Goal: Task Accomplishment & Management: Manage account settings

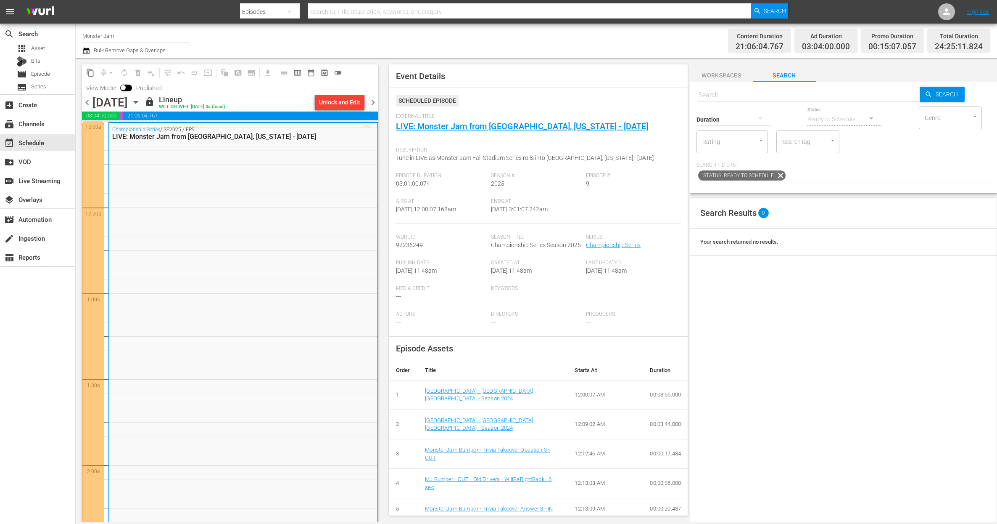
scroll to position [2, 0]
click at [51, 194] on div "layers Overlays" at bounding box center [37, 198] width 75 height 17
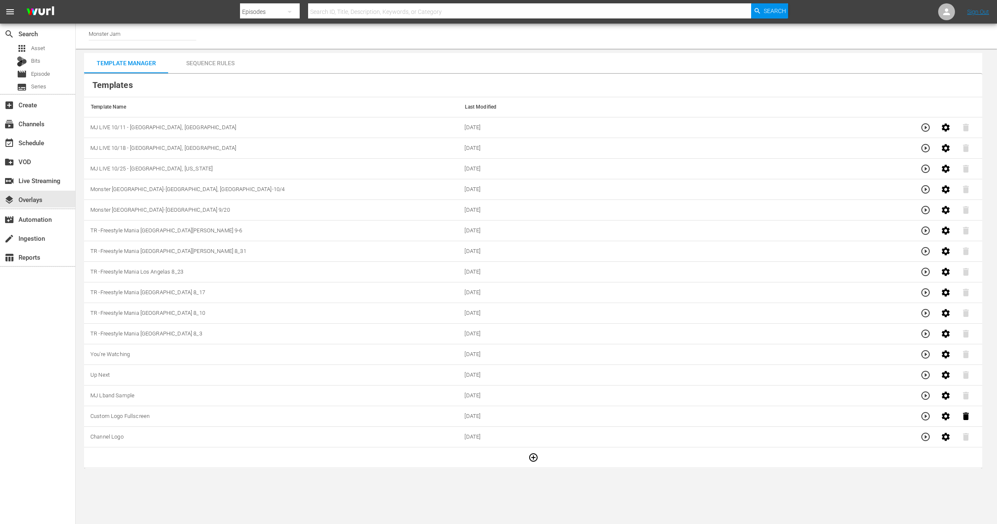
scroll to position [0, 0]
click at [534, 462] on icon "button" at bounding box center [534, 457] width 10 height 10
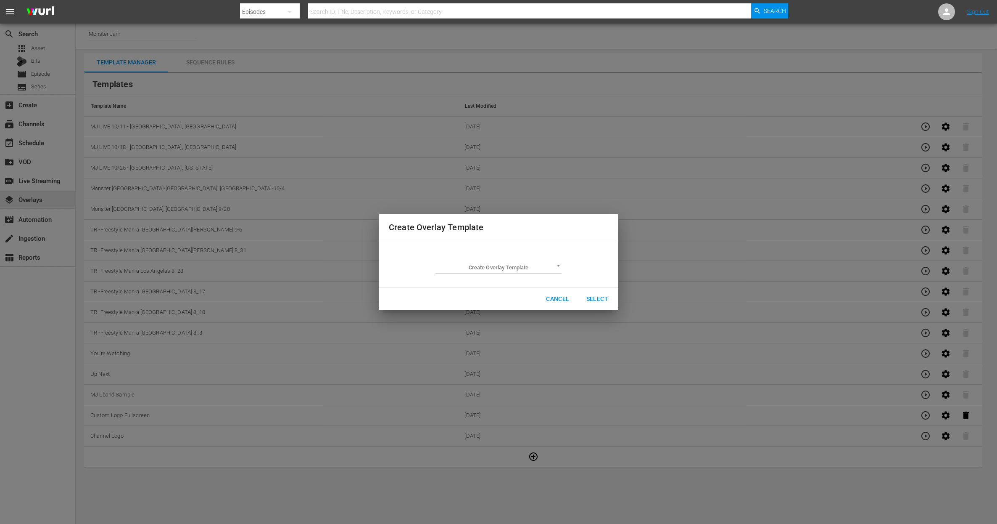
click at [542, 267] on body "menu Search By Episodes Search ID, Title, Description, Keywords, or Category Se…" at bounding box center [498, 262] width 997 height 524
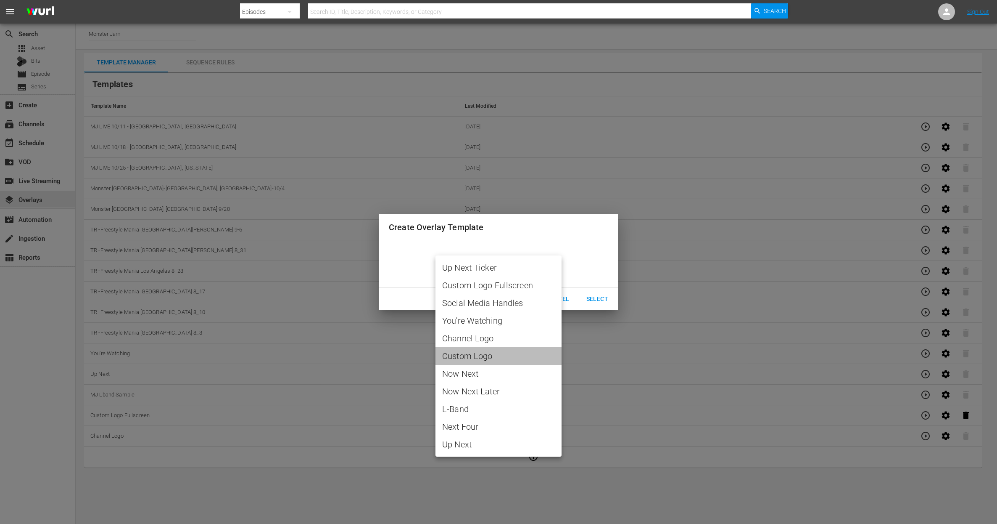
click at [489, 350] on span "Custom Logo" at bounding box center [498, 355] width 113 height 13
type input "Custom Logo"
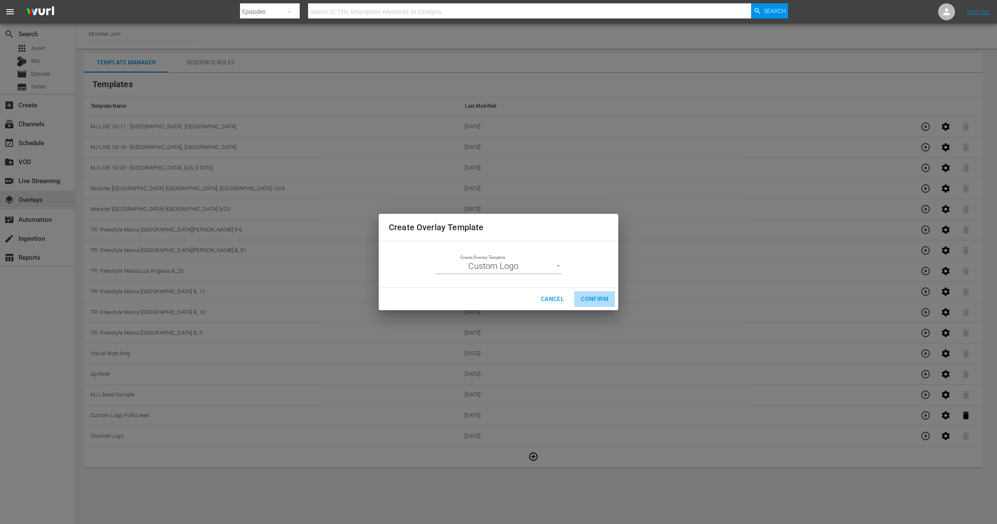
click at [585, 299] on span "Confirm" at bounding box center [594, 299] width 27 height 11
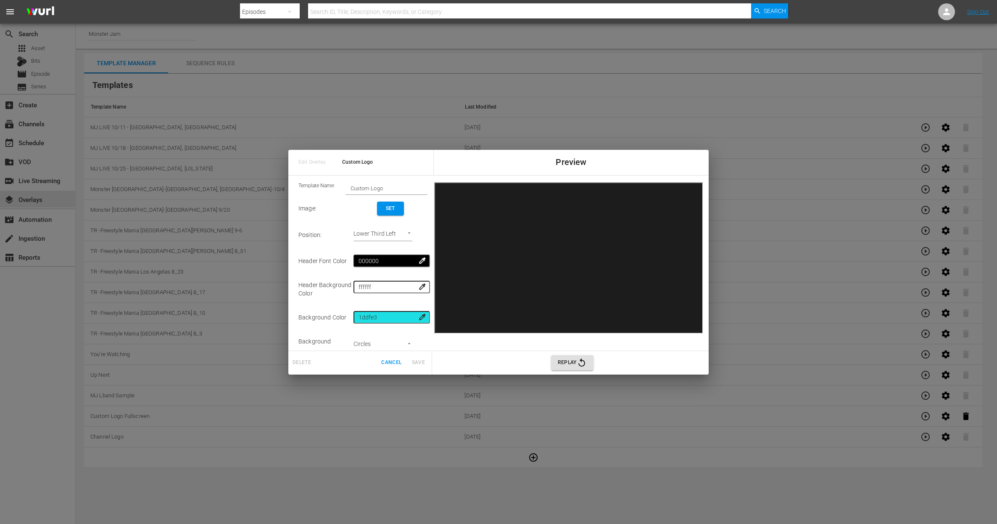
scroll to position [0, 0]
click at [394, 189] on input "Custom Logo" at bounding box center [387, 188] width 82 height 12
paste input "Sponsorship Bug MJ Monster Mashup [DATE]"
click at [394, 189] on input "Custom LogoSponsorship Bug MJ Monster Mashup [DATE]" at bounding box center [387, 188] width 82 height 12
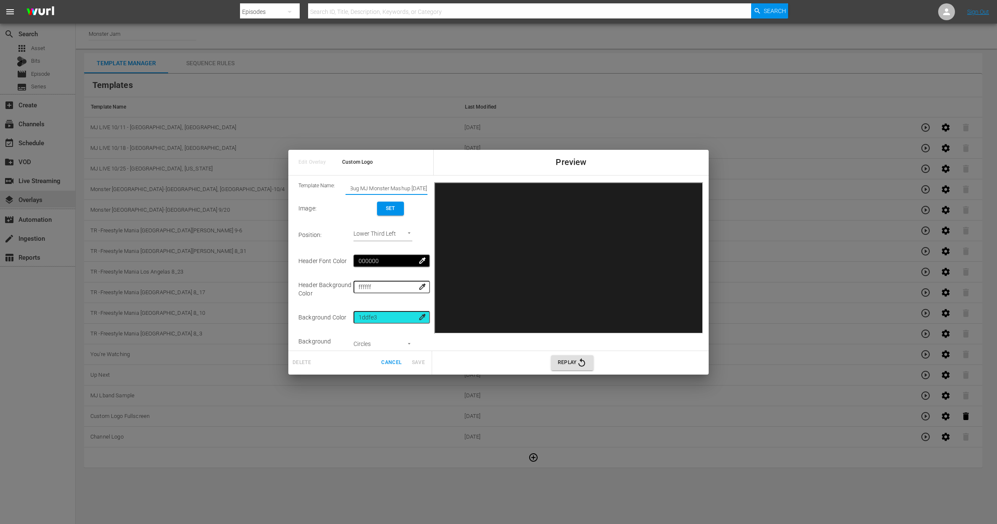
click at [394, 189] on input "Custom LogoSponsorship Bug MJ Monster Mashup [DATE]" at bounding box center [387, 188] width 82 height 12
paste input "text"
drag, startPoint x: 393, startPoint y: 189, endPoint x: 323, endPoint y: 186, distance: 70.3
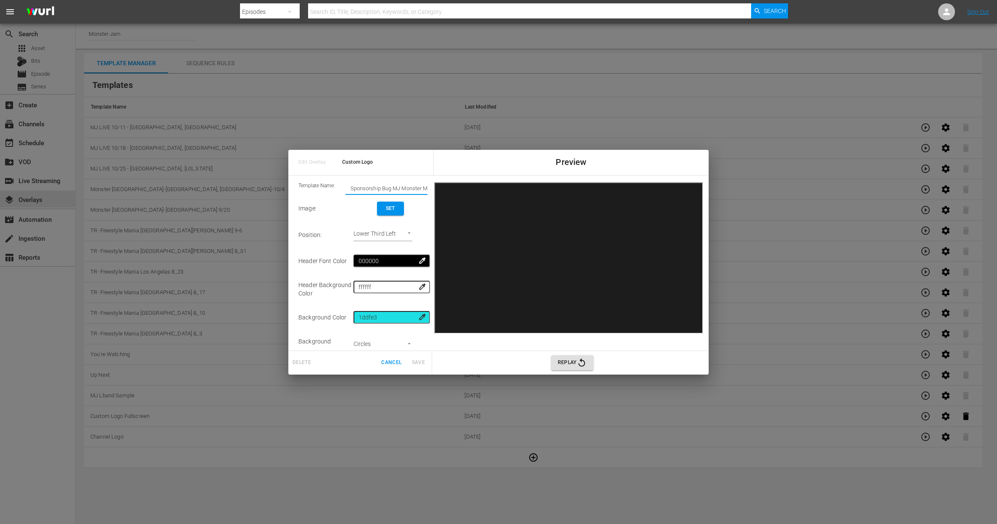
click at [323, 186] on div "Template Name: Sponsorship Bug MJ Monster Mashup [DATE]" at bounding box center [363, 188] width 129 height 13
click at [382, 188] on input "Sponsorship Bug MJ Monster Mashup [DATE]" at bounding box center [387, 188] width 82 height 12
drag, startPoint x: 393, startPoint y: 187, endPoint x: 326, endPoint y: 186, distance: 66.9
click at [326, 186] on div "Template Name: Sponsorship Bug MJ Monster Mashup [DATE]" at bounding box center [363, 188] width 129 height 13
type input "MJ Monster Mashup [DATE]"
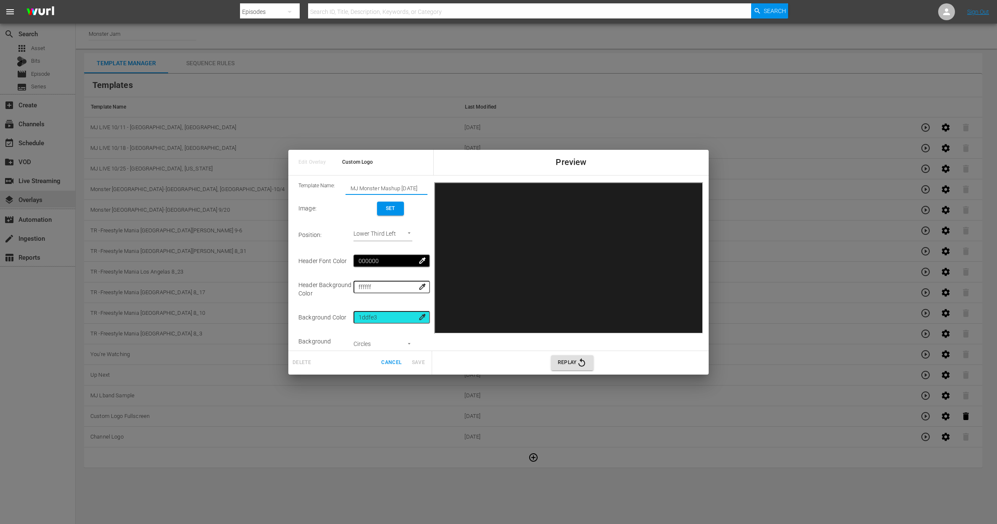
click at [397, 230] on body "menu Search By Episodes Search ID, Title, Description, Keywords, or Category Se…" at bounding box center [498, 262] width 997 height 524
click at [391, 220] on li "Upper Right" at bounding box center [391, 221] width 63 height 14
type input "Upper Right"
click at [397, 205] on span "Set" at bounding box center [390, 208] width 13 height 9
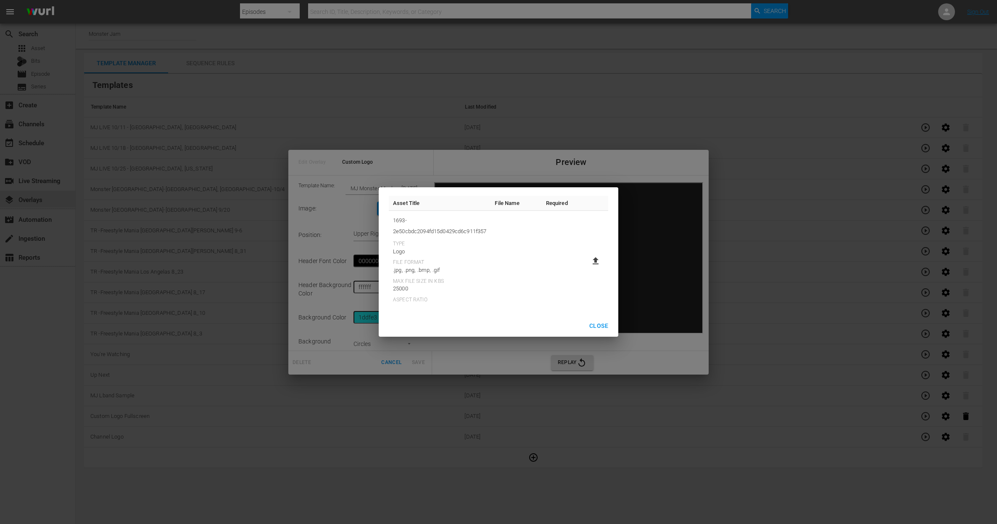
click at [592, 257] on icon at bounding box center [596, 261] width 10 height 10
click at [588, 268] on input "file" at bounding box center [587, 268] width 0 height 0
type input "C:\fakepath\Sponsorship Bug MJ Monster Mashup [DATE].png"
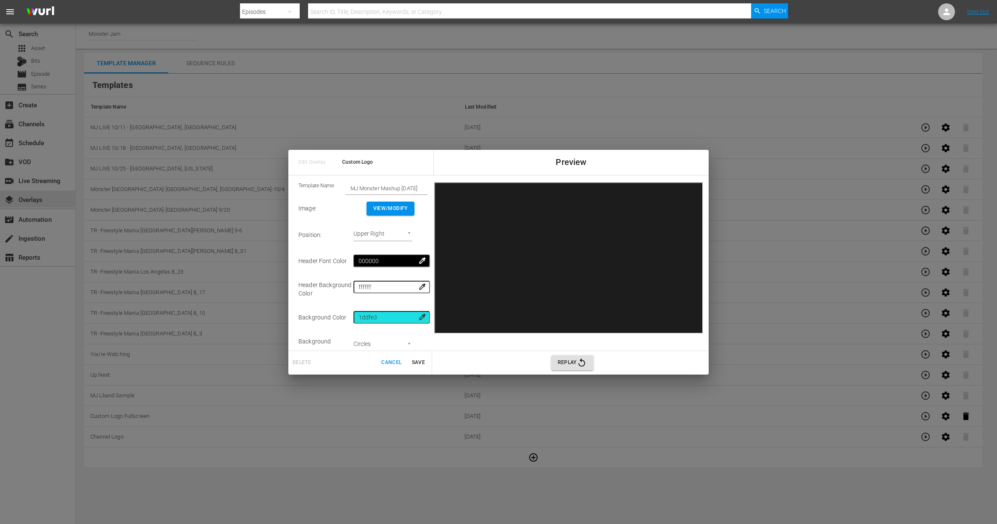
scroll to position [64, 0]
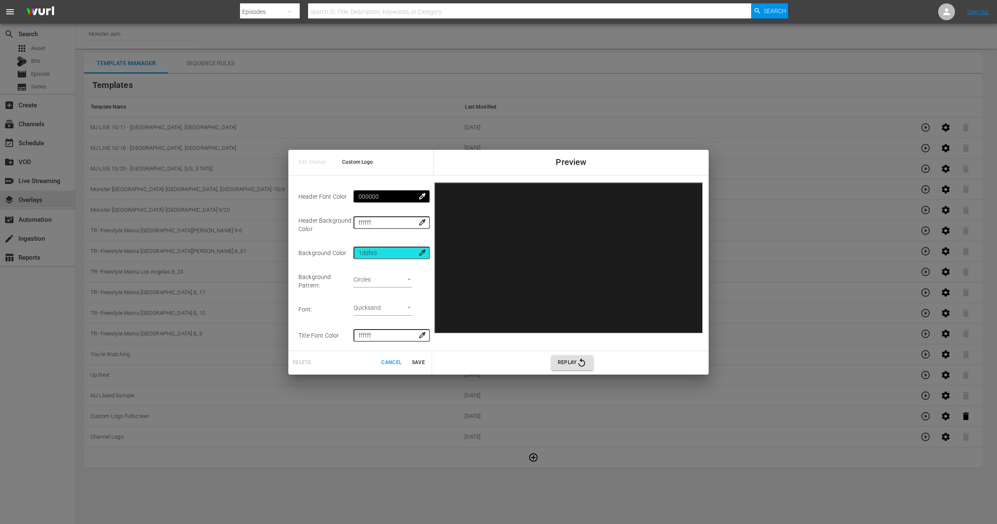
click at [415, 362] on span "Save" at bounding box center [418, 362] width 20 height 9
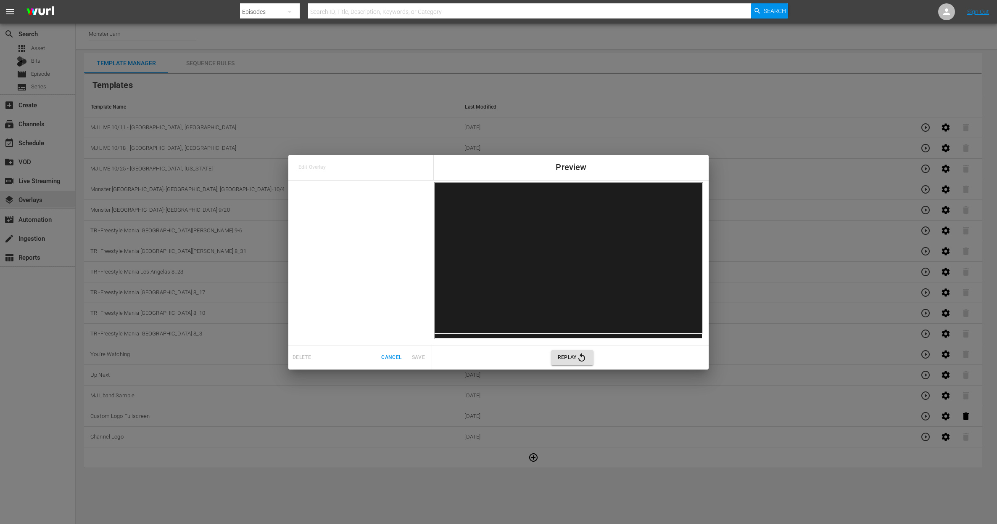
scroll to position [0, 0]
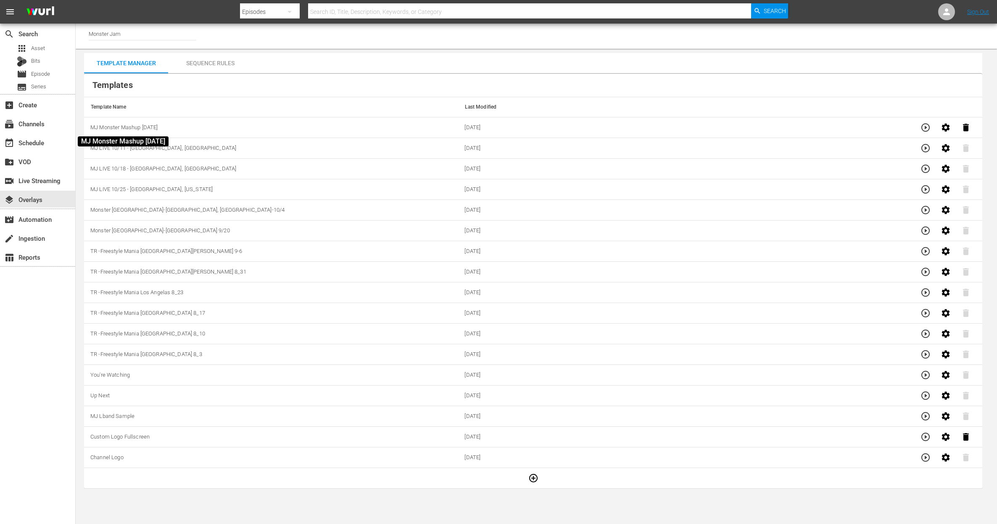
copy span "MJ Monster Mashup [DATE]"
drag, startPoint x: 172, startPoint y: 128, endPoint x: 95, endPoint y: 128, distance: 77.8
click at [91, 125] on td "MJ Monster Mashup [DATE]" at bounding box center [271, 127] width 374 height 21
click at [530, 479] on icon "button" at bounding box center [533, 478] width 8 height 8
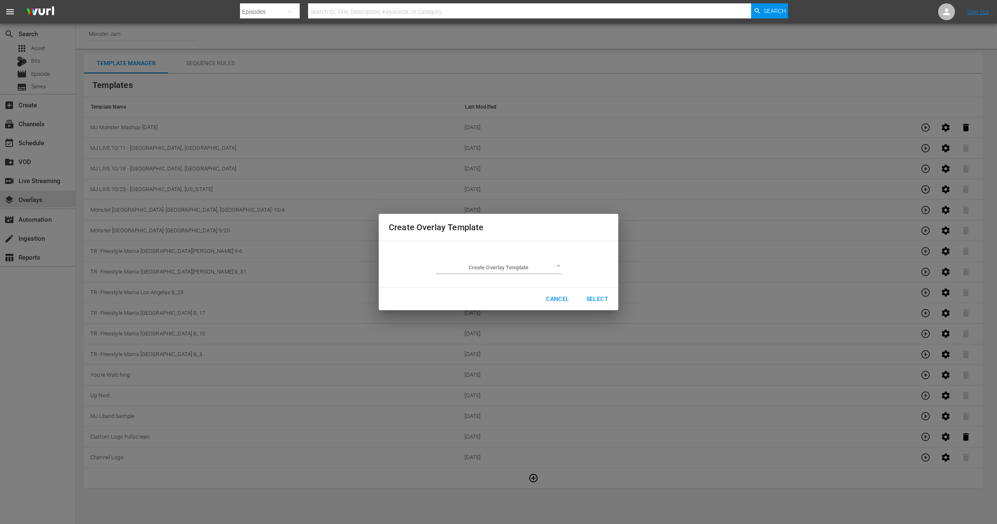
click at [487, 267] on body "menu Search By Episodes Search ID, Title, Description, Keywords, or Category Se…" at bounding box center [498, 262] width 997 height 524
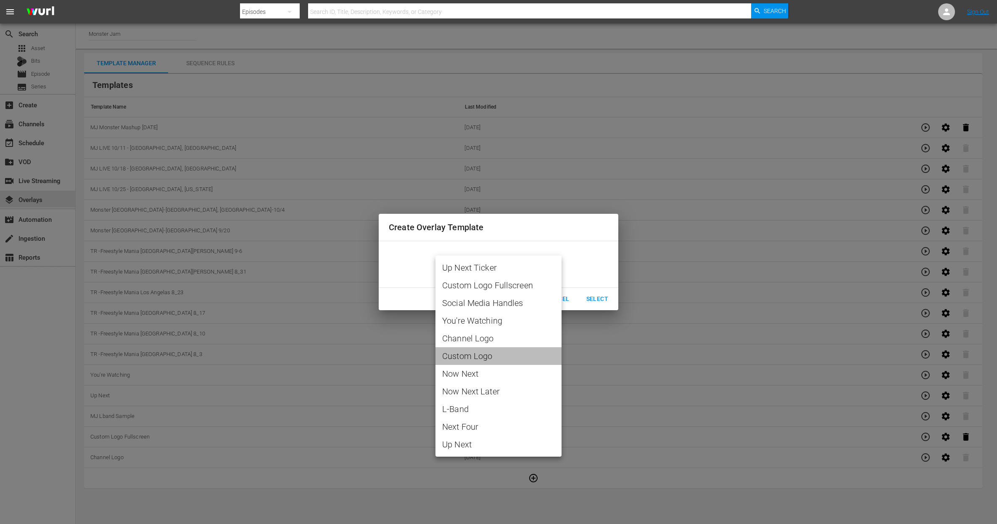
click at [480, 358] on span "Custom Logo" at bounding box center [498, 355] width 113 height 13
type input "Custom Logo"
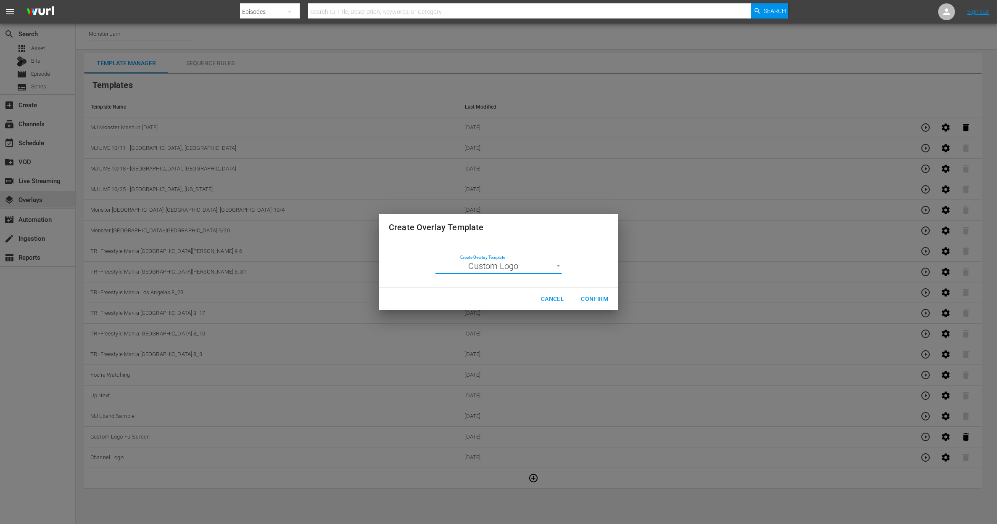
click at [596, 299] on span "Confirm" at bounding box center [594, 299] width 27 height 11
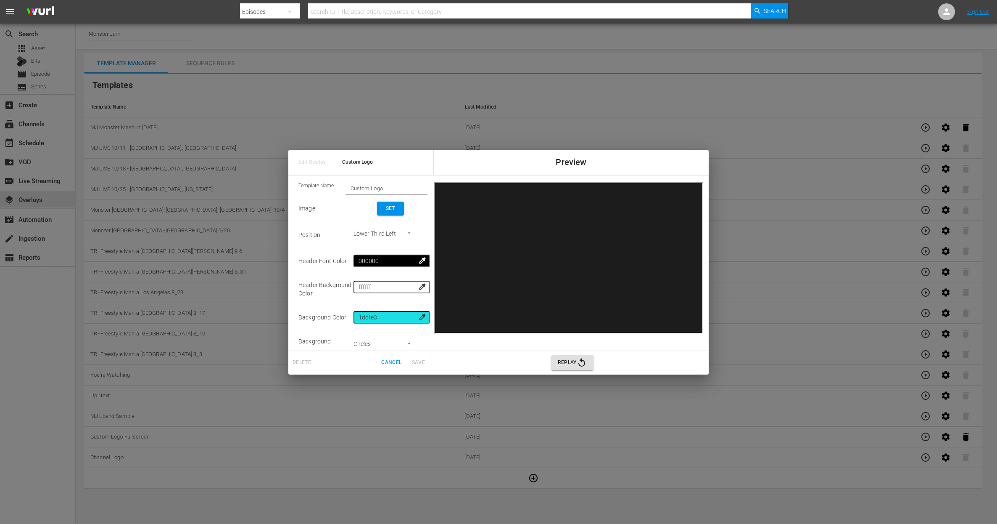
click at [384, 189] on input "Custom Logo" at bounding box center [387, 188] width 82 height 12
paste input "MJ Monster Mashup [DATE]"
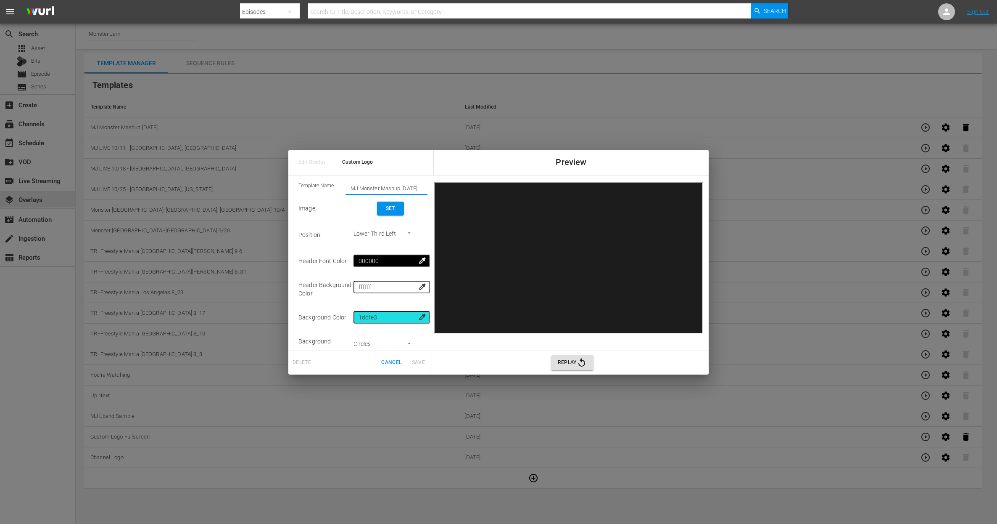
drag, startPoint x: 403, startPoint y: 187, endPoint x: 434, endPoint y: 188, distance: 31.1
click at [434, 188] on body "menu Search By Episodes Search ID, Title, Description, Keywords, or Category Se…" at bounding box center [498, 262] width 997 height 524
click at [410, 187] on input "MJ Monster Mashup [PHONE_NUMBER]" at bounding box center [387, 188] width 82 height 12
click at [428, 188] on div "Template Name: MJ Monster Mashup [PHONE_NUMBER] Image : Set Position : Lower Th…" at bounding box center [363, 263] width 136 height 168
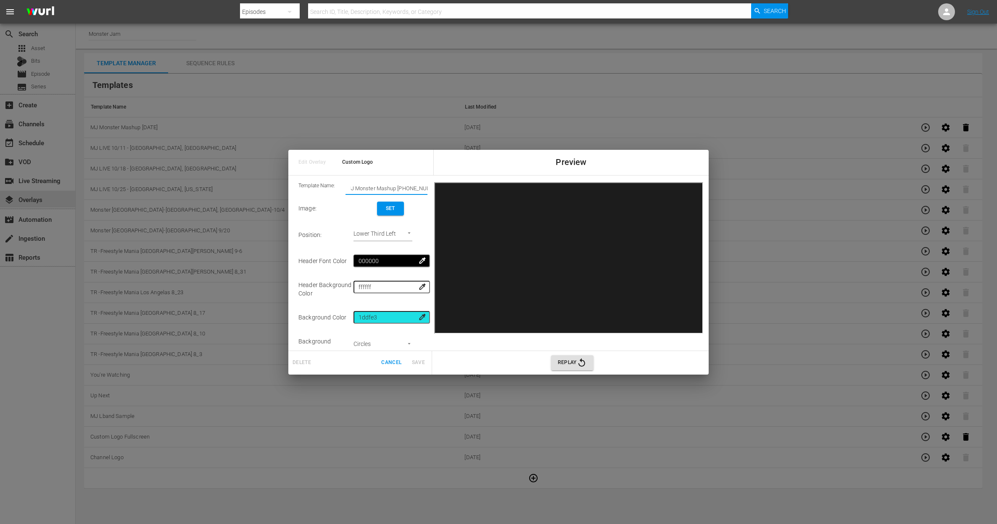
type input "MJ Monster Mashup [PHONE_NUMBER]"
click at [400, 230] on body "menu Search By Episodes Search ID, Title, Description, Keywords, or Category Se…" at bounding box center [498, 262] width 997 height 524
click at [384, 218] on li "Upper Right" at bounding box center [391, 221] width 63 height 14
type input "Upper Right"
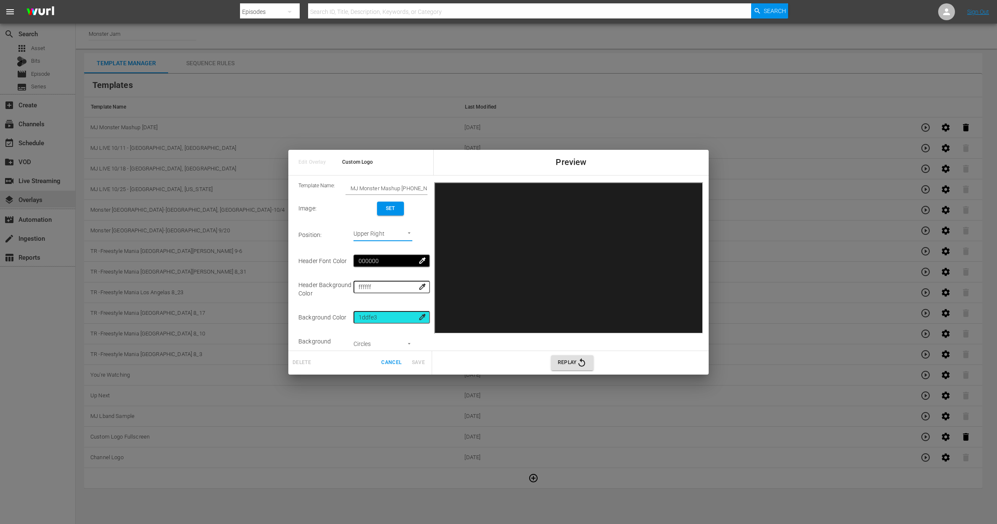
click at [401, 208] on button "Set" at bounding box center [390, 208] width 27 height 14
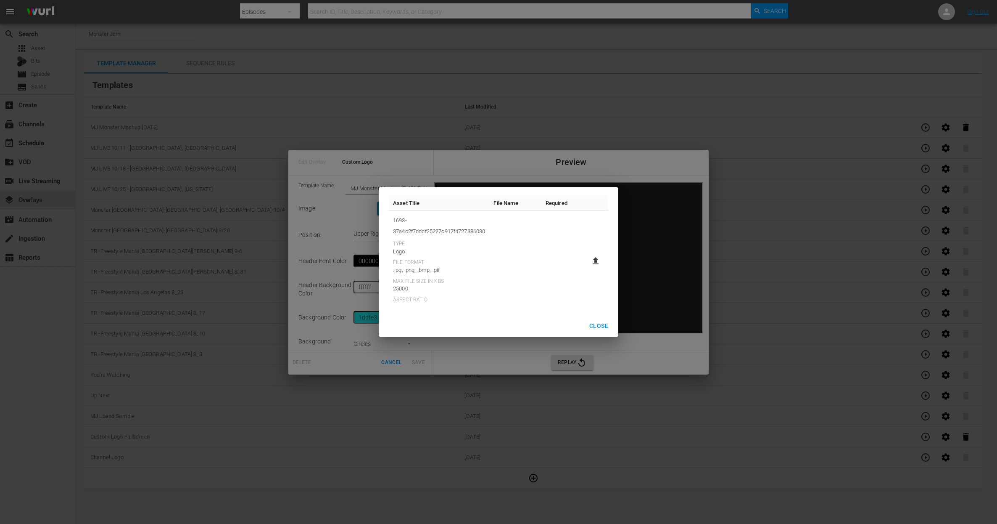
click at [593, 259] on icon at bounding box center [596, 261] width 10 height 10
click at [588, 268] on input "file" at bounding box center [587, 268] width 0 height 0
type input "C:\fakepath\Sponsorship Bug MJ Monster Mashup 1026-27.png"
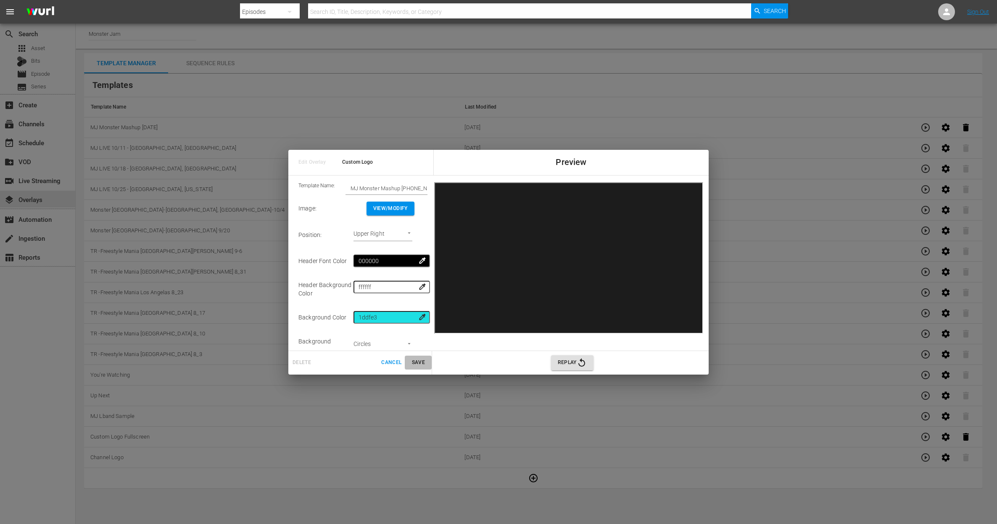
click at [417, 359] on span "Save" at bounding box center [418, 362] width 20 height 9
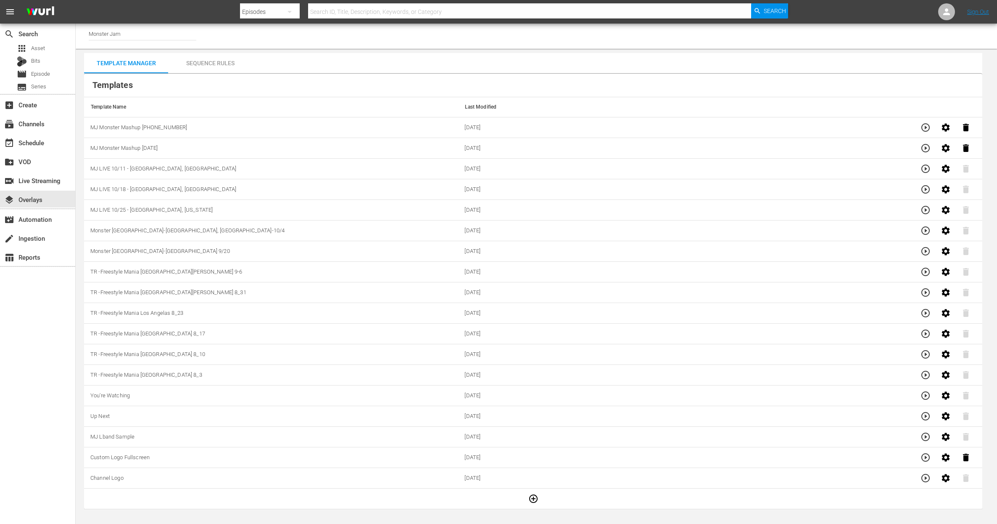
click at [190, 157] on td "MJ Monster Mashup [DATE]" at bounding box center [271, 148] width 374 height 21
click at [944, 148] on icon "button" at bounding box center [946, 148] width 8 height 8
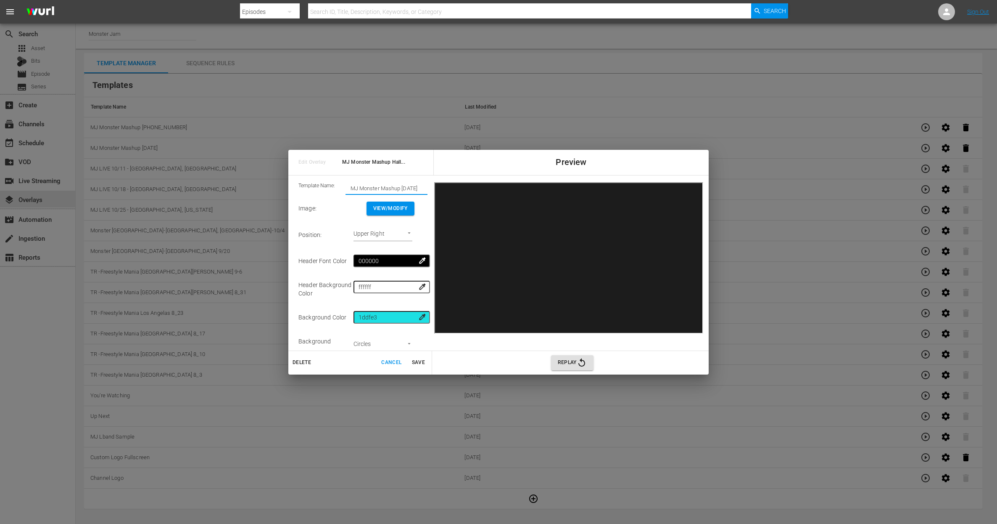
scroll to position [0, 0]
drag, startPoint x: 394, startPoint y: 190, endPoint x: 421, endPoint y: 186, distance: 27.2
click at [432, 187] on div "Template Name: MJ Monster Mashup [DATE] Image : View/Modify Position : Upper Ri…" at bounding box center [498, 263] width 407 height 168
click at [417, 186] on input "MJ Monster Mashup [DATE]" at bounding box center [387, 188] width 82 height 12
click at [402, 188] on input "MJ Monster Mashup [DATE]" at bounding box center [387, 188] width 82 height 12
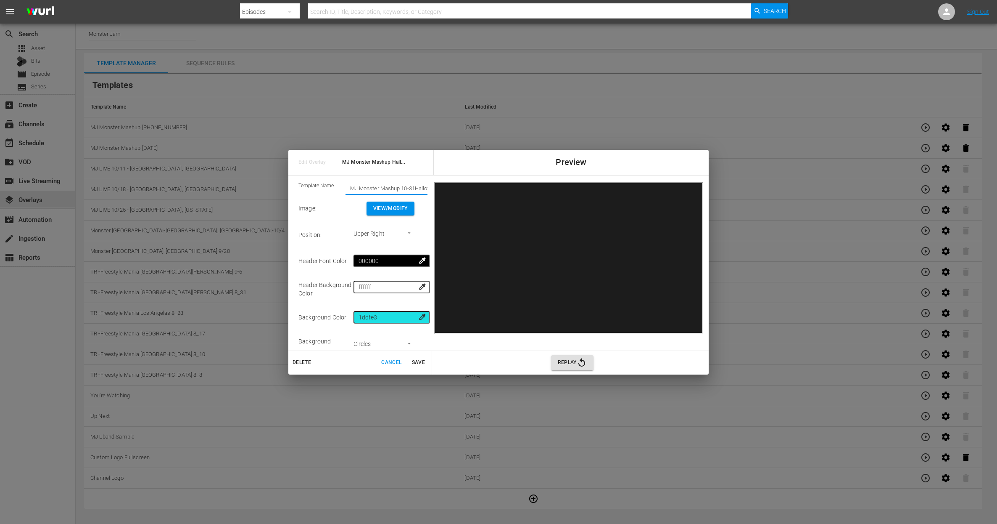
scroll to position [0, 0]
type input "MJ Monster Mashup 10-31 [DATE]"
click at [424, 365] on span "Save" at bounding box center [418, 362] width 20 height 9
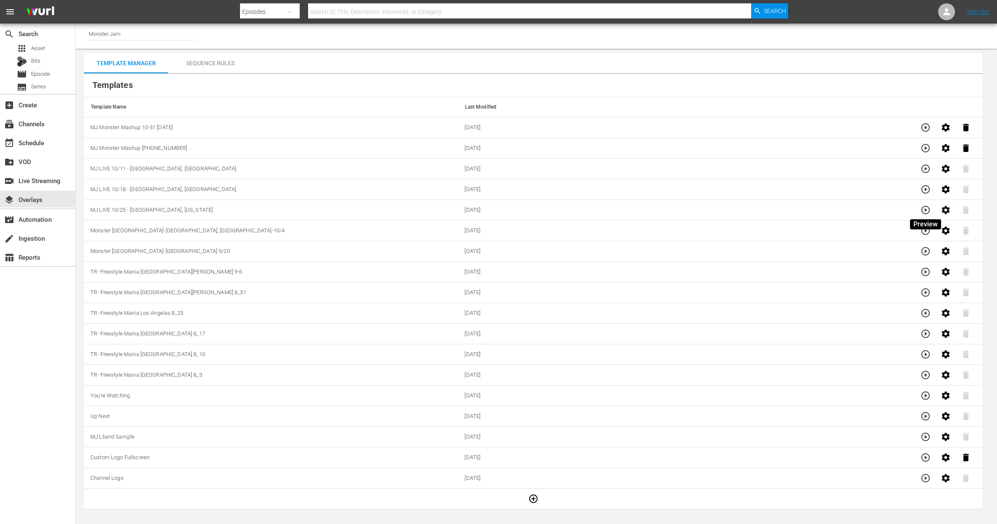
click at [924, 212] on icon "button" at bounding box center [926, 210] width 10 height 10
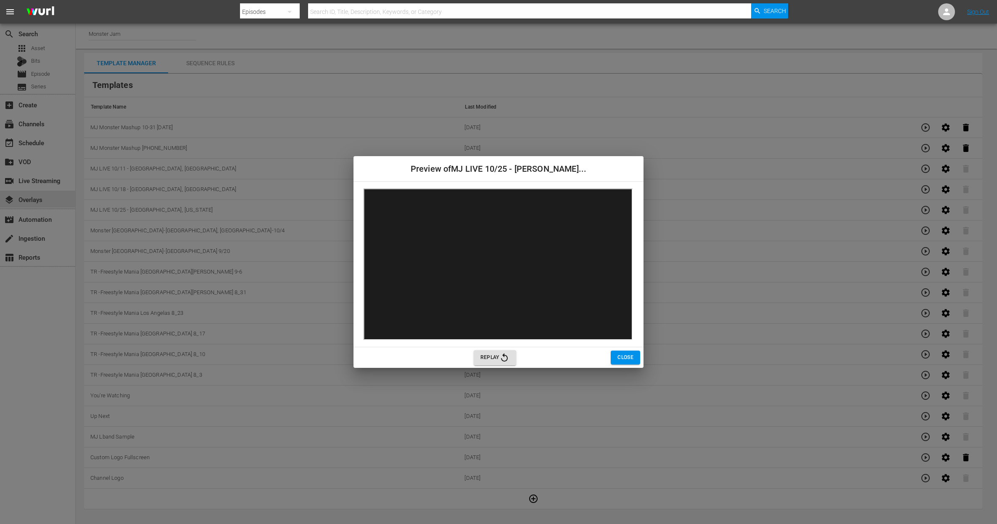
click at [946, 211] on div "Preview of MJ LIVE 10/25 - [GEOGRAPHIC_DATA]... Replay Close" at bounding box center [498, 262] width 997 height 524
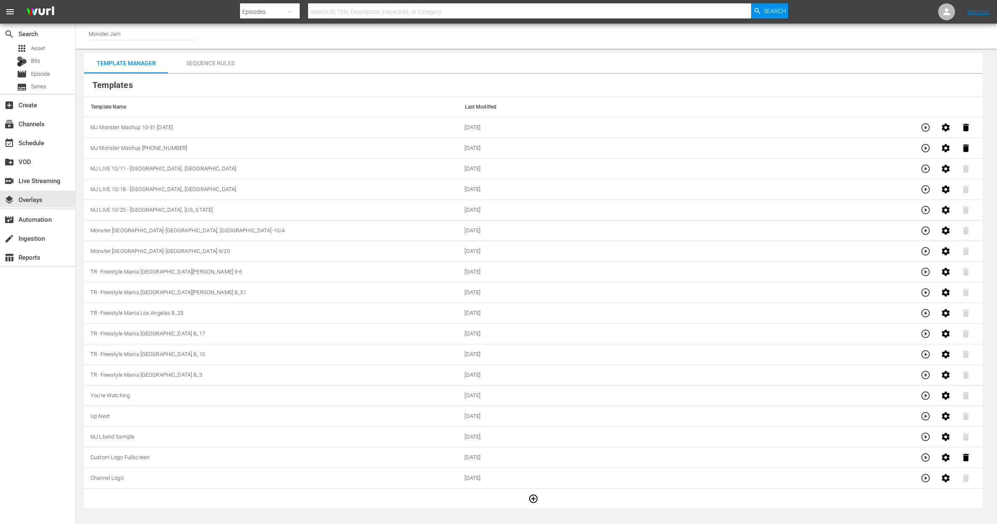
click at [926, 214] on icon "button" at bounding box center [926, 210] width 8 height 8
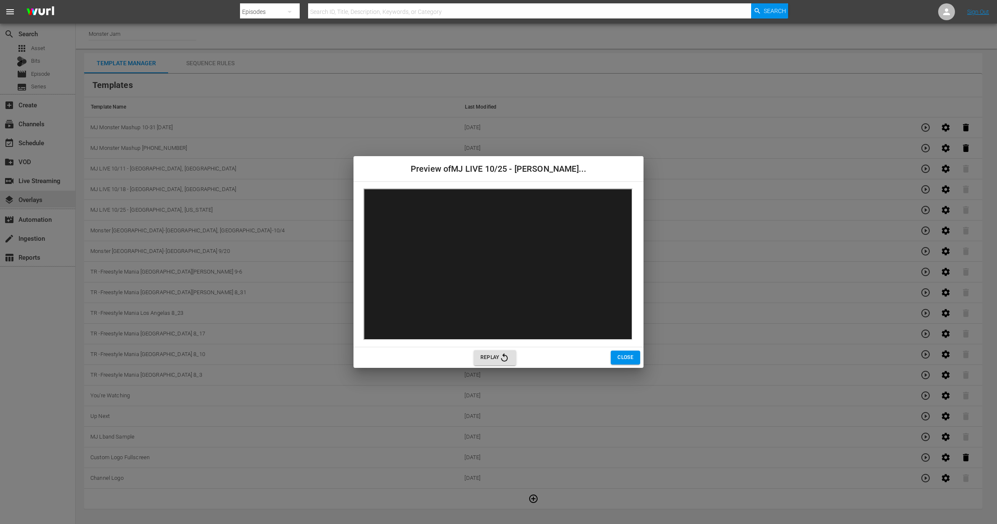
click at [630, 353] on button "Close" at bounding box center [625, 357] width 29 height 14
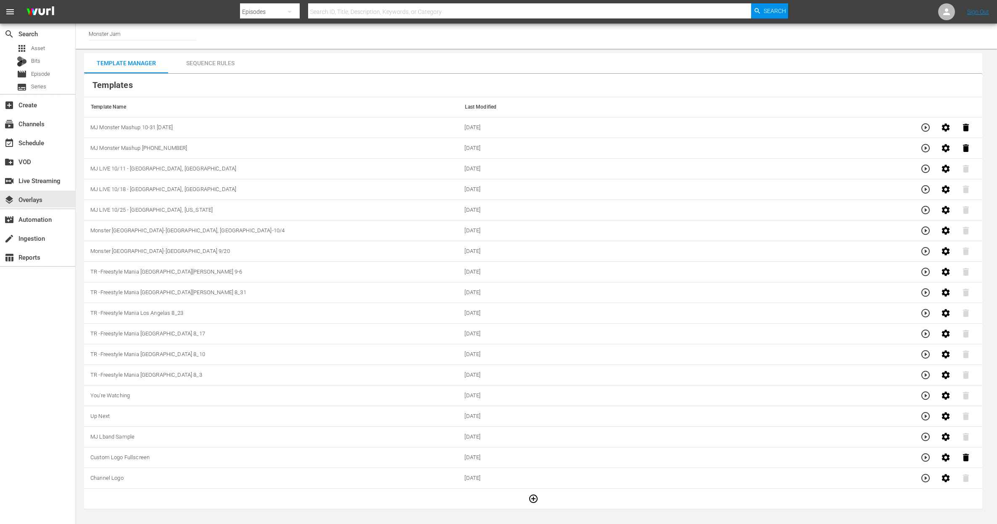
click at [944, 189] on icon "button" at bounding box center [946, 189] width 8 height 8
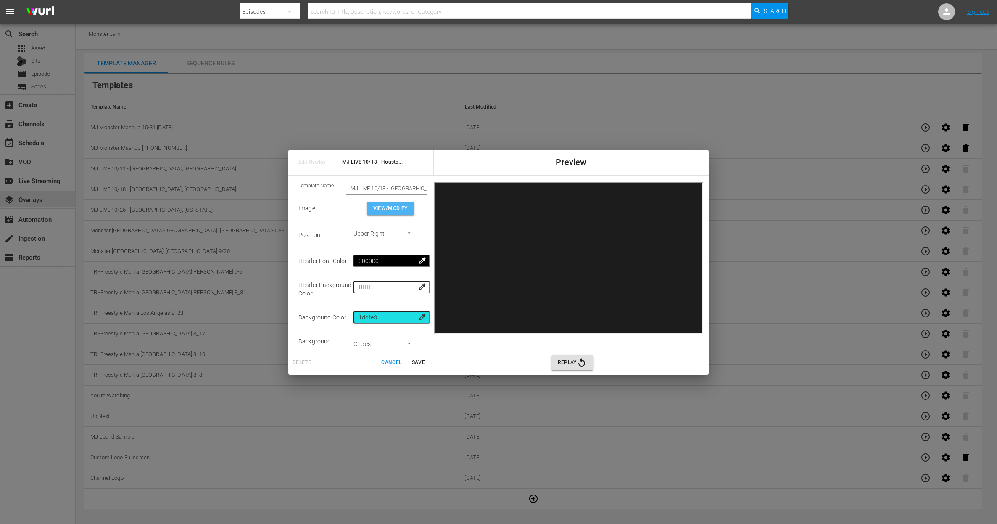
click at [400, 211] on span "View/Modify" at bounding box center [390, 208] width 34 height 9
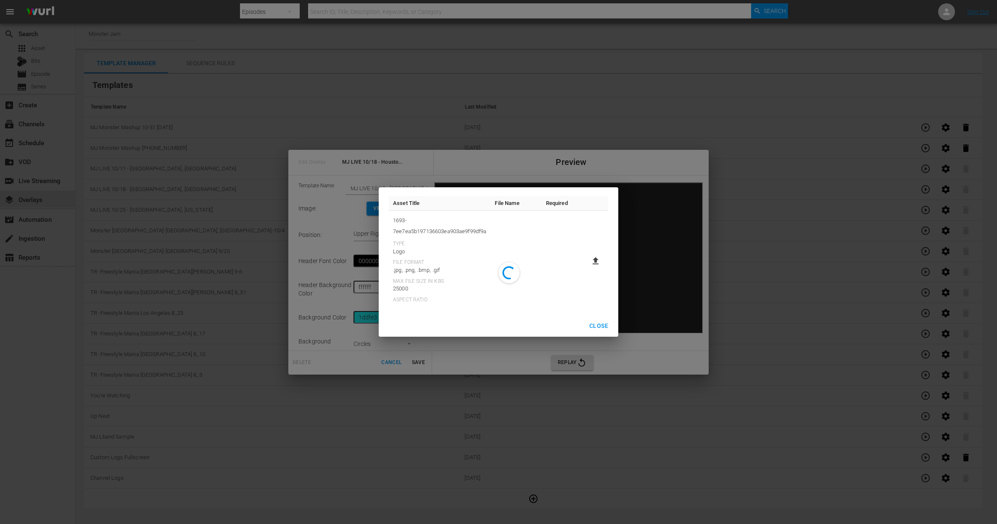
click at [588, 268] on input "file" at bounding box center [587, 268] width 0 height 0
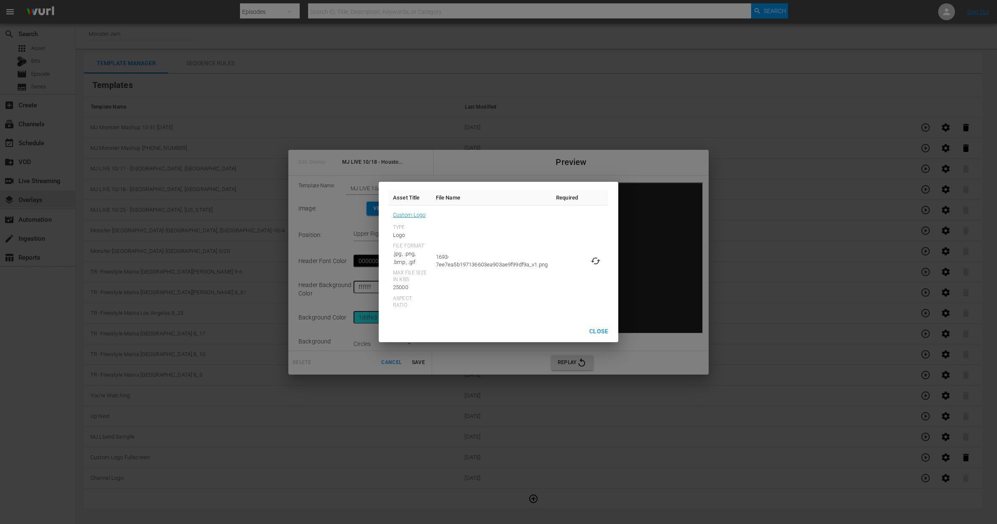
type input "C:\fakepath\10-25 MJ Fall Stadium Series Sponsorship Bug.png"
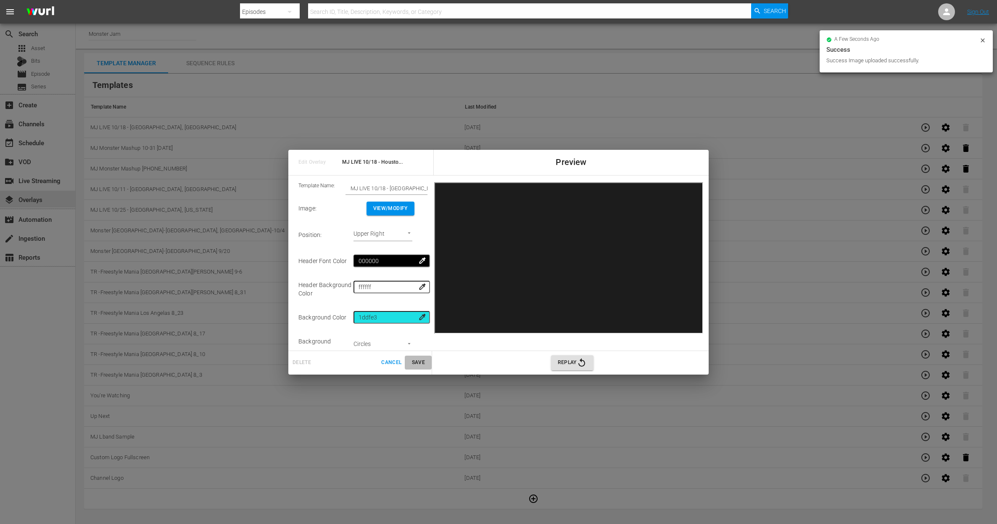
click at [425, 361] on span "Save" at bounding box center [418, 362] width 20 height 9
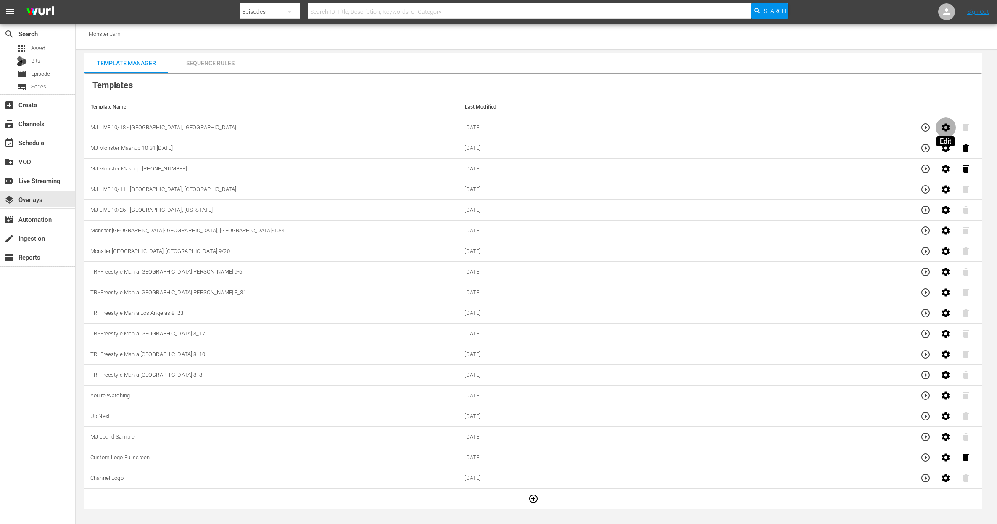
click at [944, 126] on icon "button" at bounding box center [946, 127] width 8 height 8
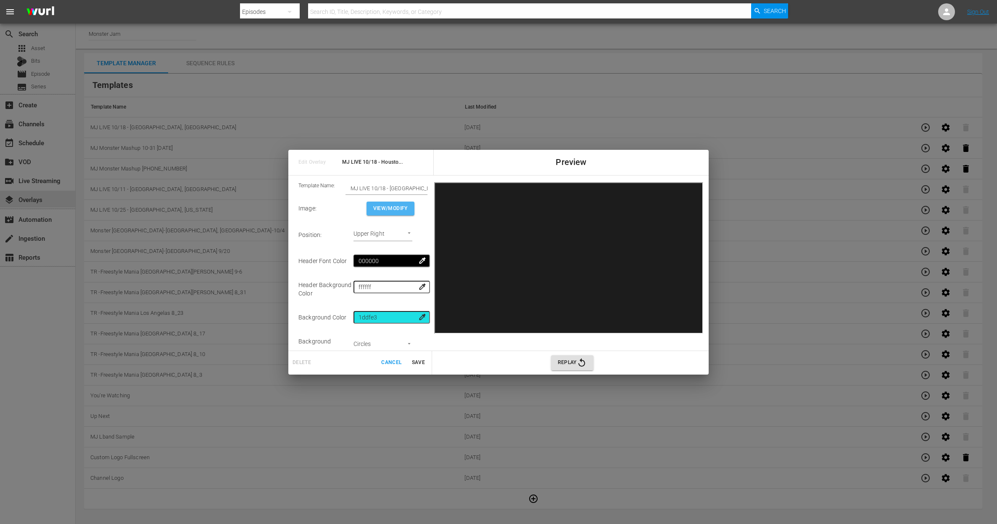
click at [405, 213] on button "View/Modify" at bounding box center [391, 208] width 48 height 14
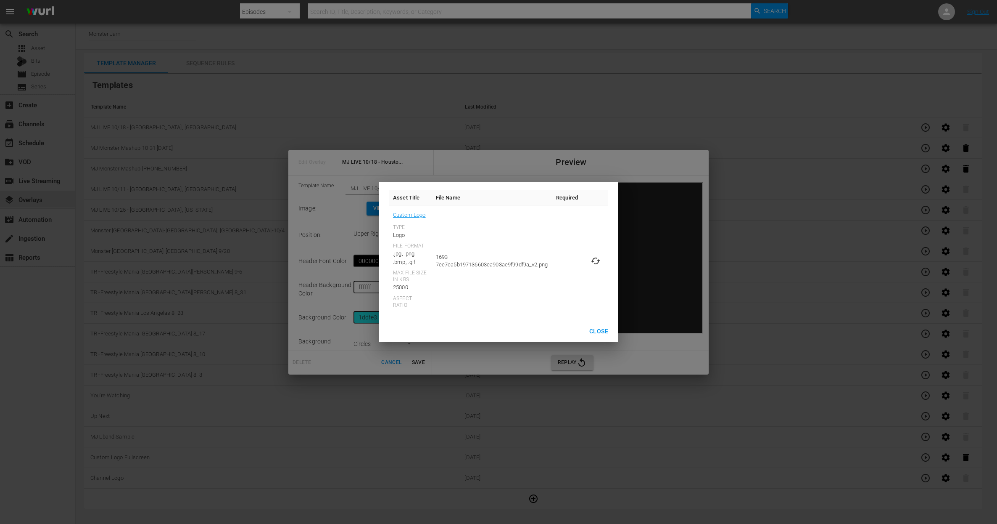
click at [596, 327] on span "Close" at bounding box center [599, 331] width 19 height 11
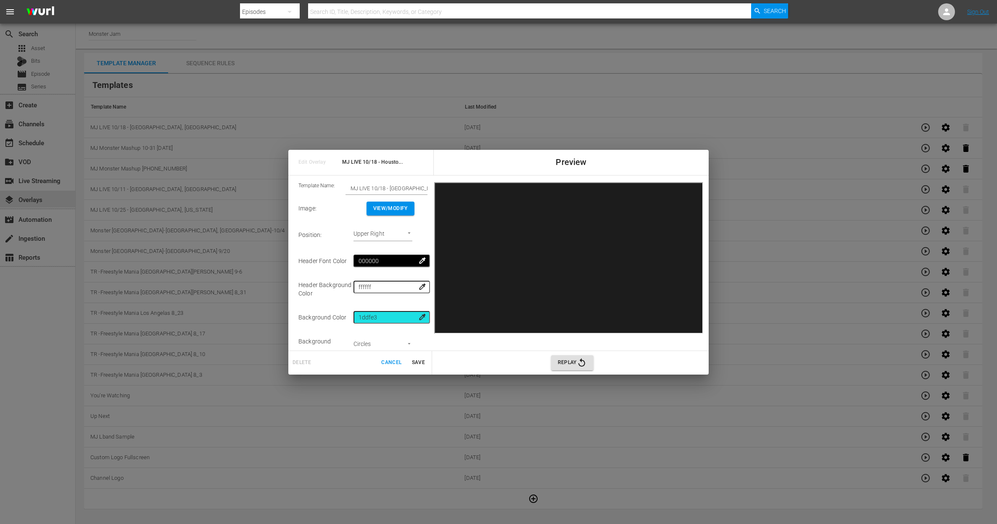
click at [400, 211] on span "View/Modify" at bounding box center [390, 208] width 34 height 9
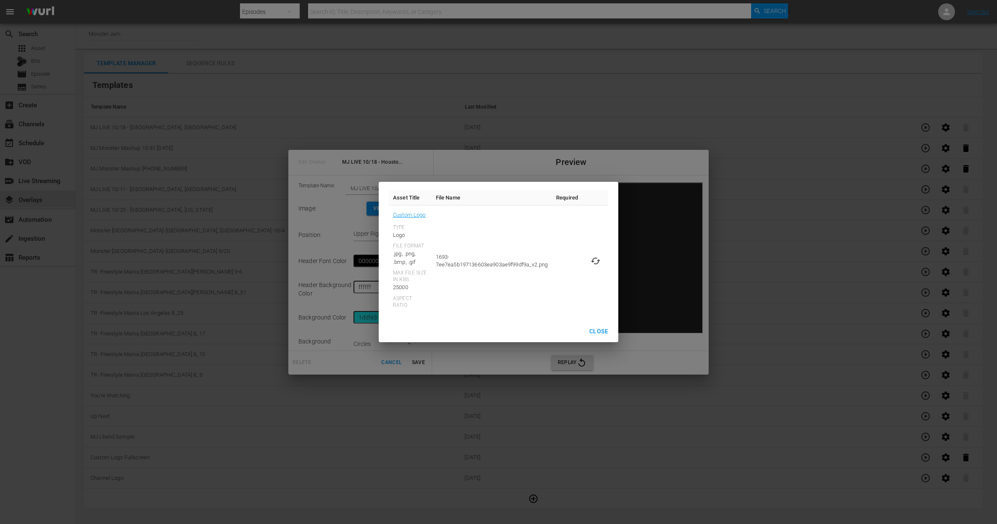
click at [597, 262] on icon at bounding box center [596, 261] width 10 height 10
click at [588, 268] on input "file" at bounding box center [587, 268] width 0 height 0
type input "C:\fakepath\10-18 MJ Fall Stadium Series Sponsorship Bug.png"
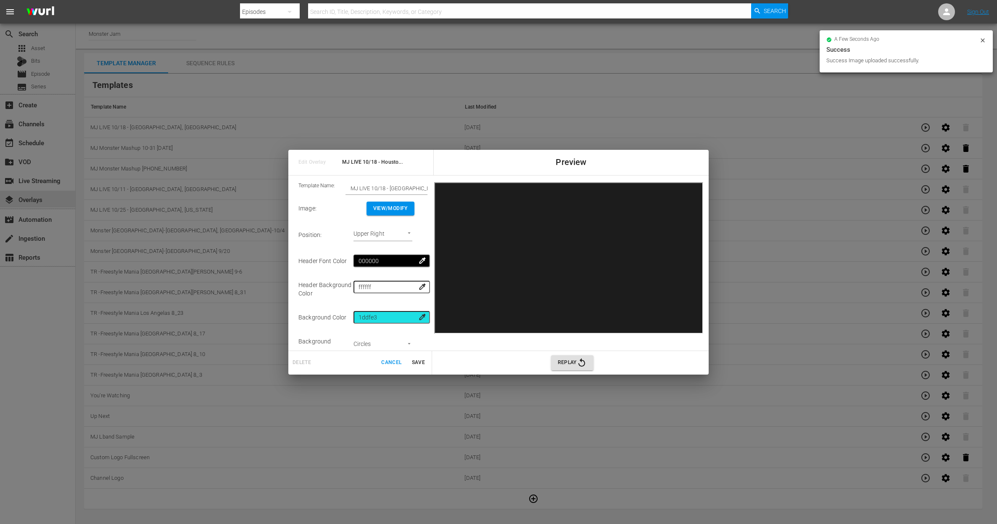
click at [416, 364] on span "Save" at bounding box center [418, 362] width 20 height 9
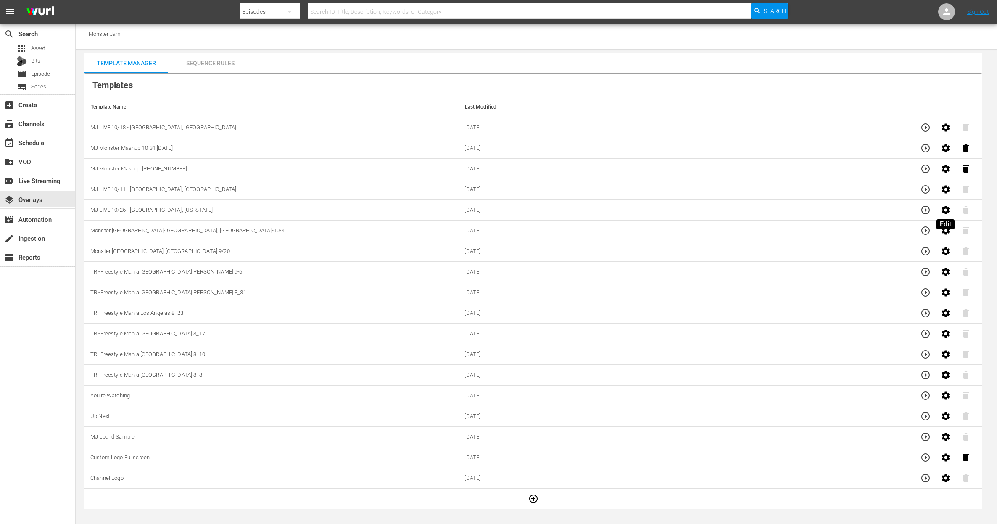
click at [943, 212] on icon "button" at bounding box center [946, 210] width 8 height 8
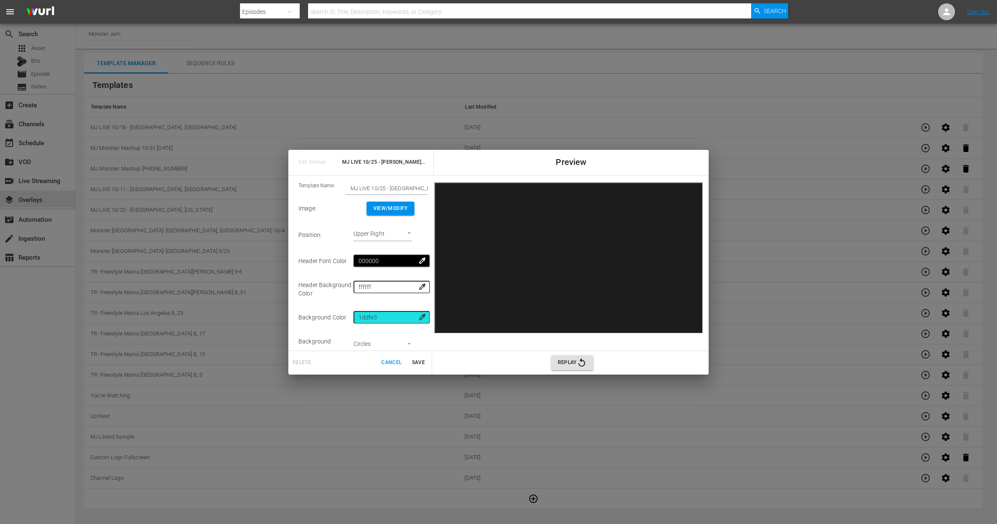
click at [396, 206] on span "View/Modify" at bounding box center [390, 208] width 34 height 9
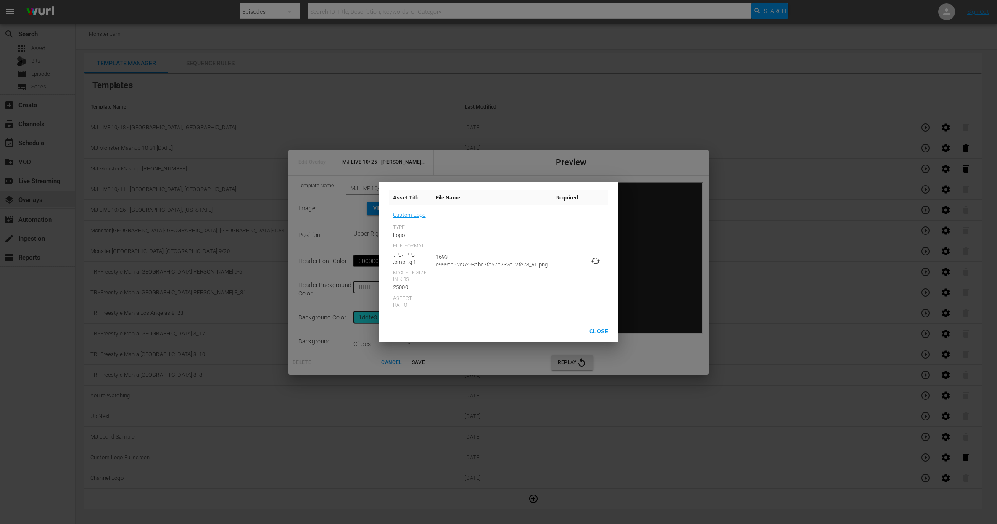
click at [599, 261] on icon at bounding box center [595, 260] width 9 height 7
click at [588, 268] on input "file" at bounding box center [587, 268] width 0 height 0
type input "C:\fakepath\10-25 MJ Fall Stadium Series Sponsorship Bug.png"
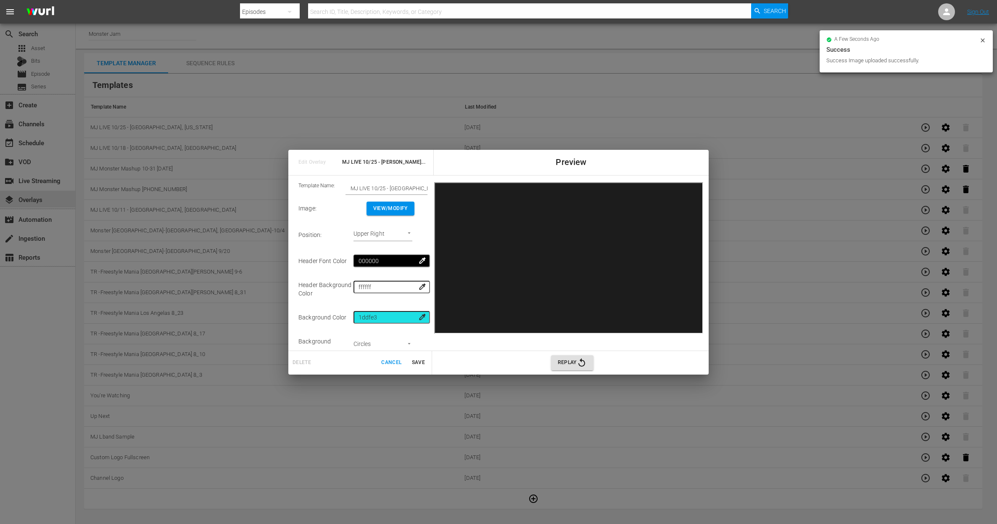
click at [415, 361] on span "Save" at bounding box center [418, 362] width 20 height 9
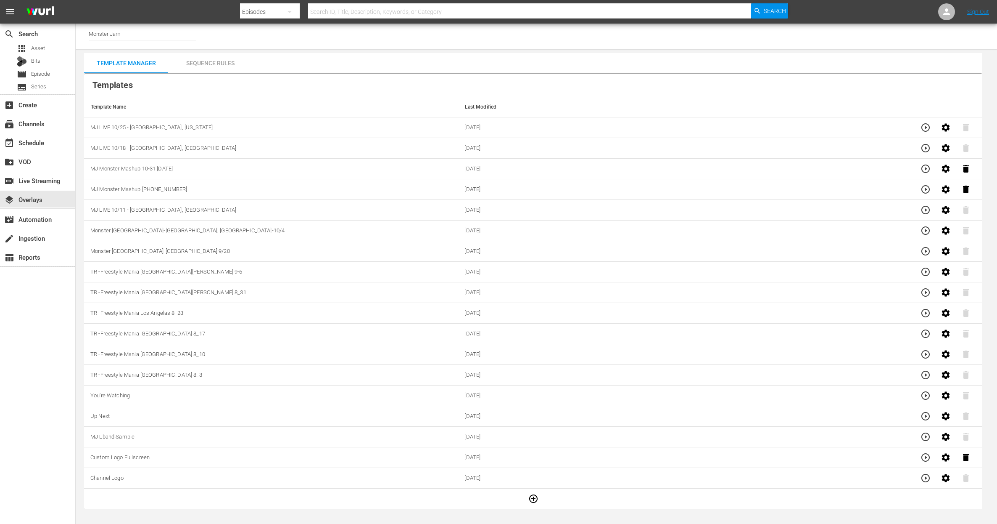
click at [220, 61] on div "Sequence Rules" at bounding box center [210, 63] width 84 height 20
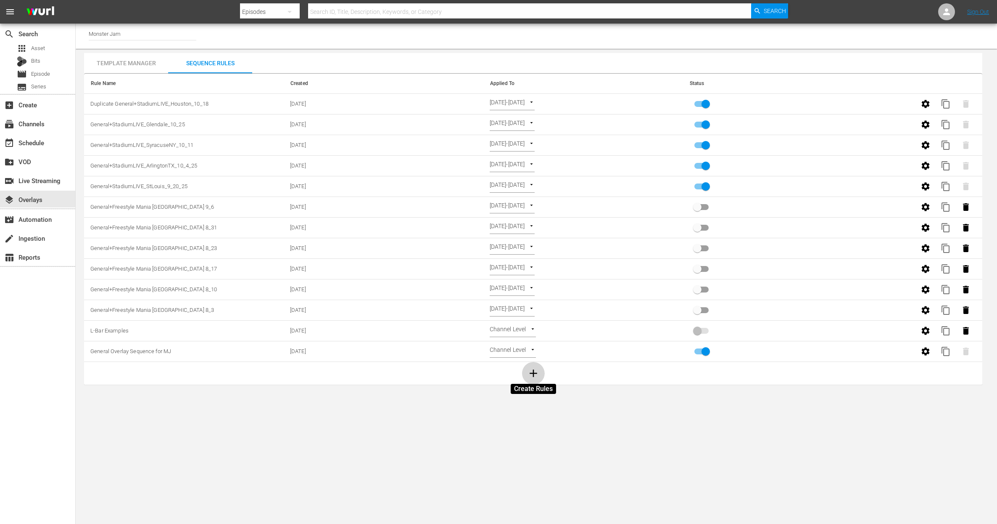
click at [532, 374] on icon "button" at bounding box center [533, 373] width 13 height 13
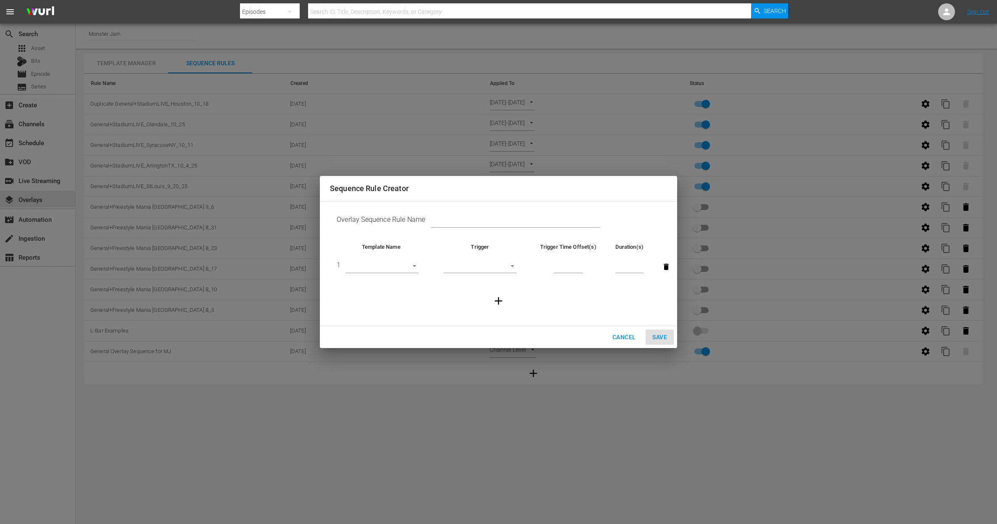
click at [408, 266] on body "menu Search By Episodes Search ID, Title, Description, Keywords, or Category Se…" at bounding box center [498, 262] width 997 height 524
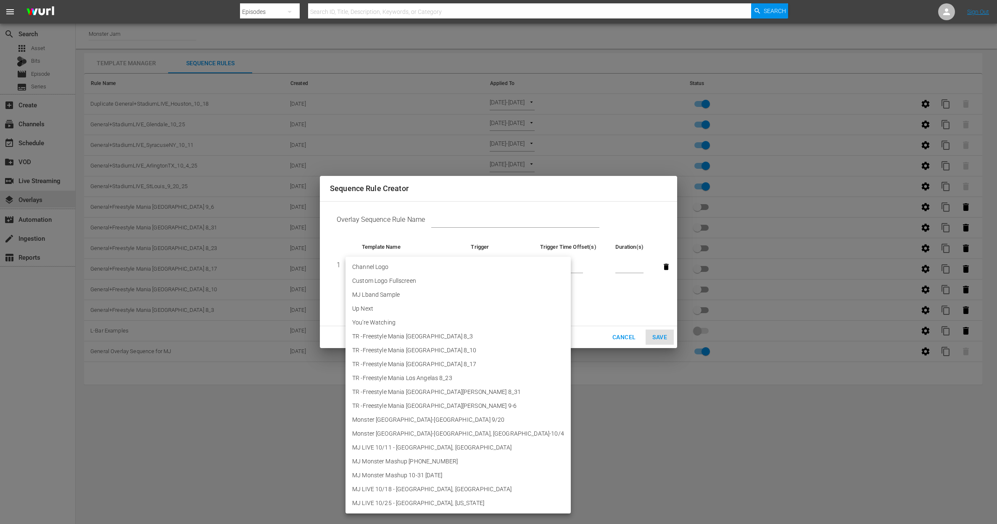
click at [455, 234] on div at bounding box center [498, 262] width 997 height 524
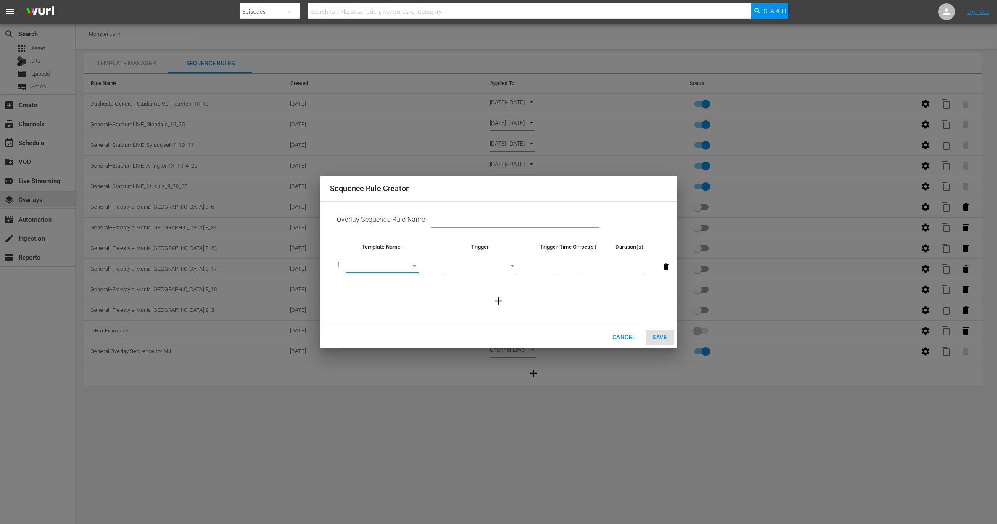
click at [625, 338] on span "Cancel" at bounding box center [624, 337] width 23 height 11
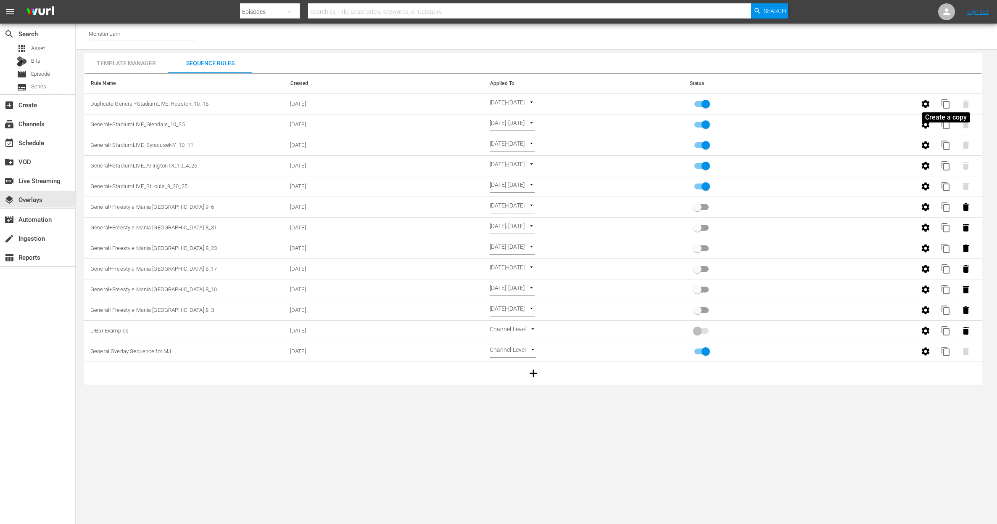
click at [947, 101] on span "content_copy" at bounding box center [946, 104] width 10 height 10
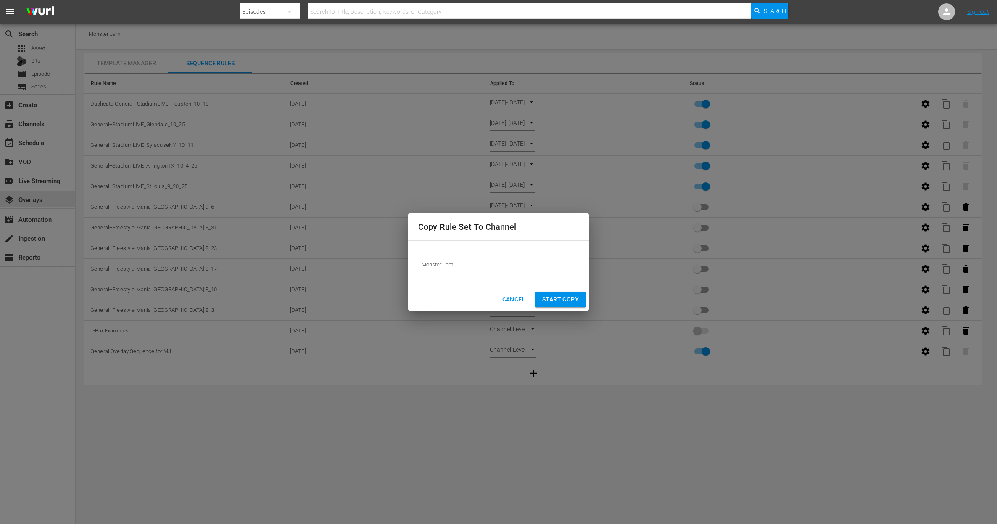
click at [499, 261] on input "Monster Jam" at bounding box center [476, 264] width 108 height 20
click at [498, 262] on input "Monster Jam" at bounding box center [476, 264] width 108 height 20
click at [496, 264] on input "Monster Jam" at bounding box center [476, 264] width 108 height 20
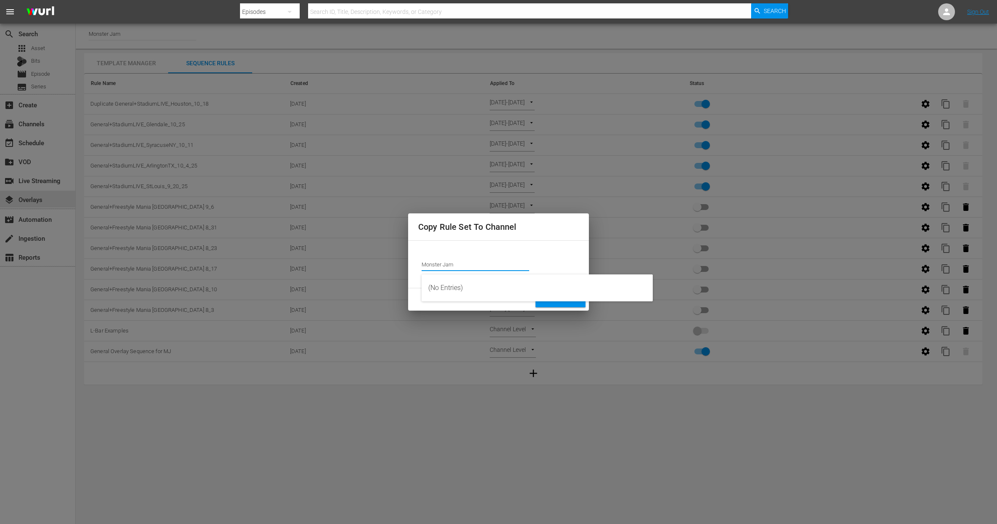
click at [495, 264] on input "Monster Jam" at bounding box center [476, 264] width 108 height 20
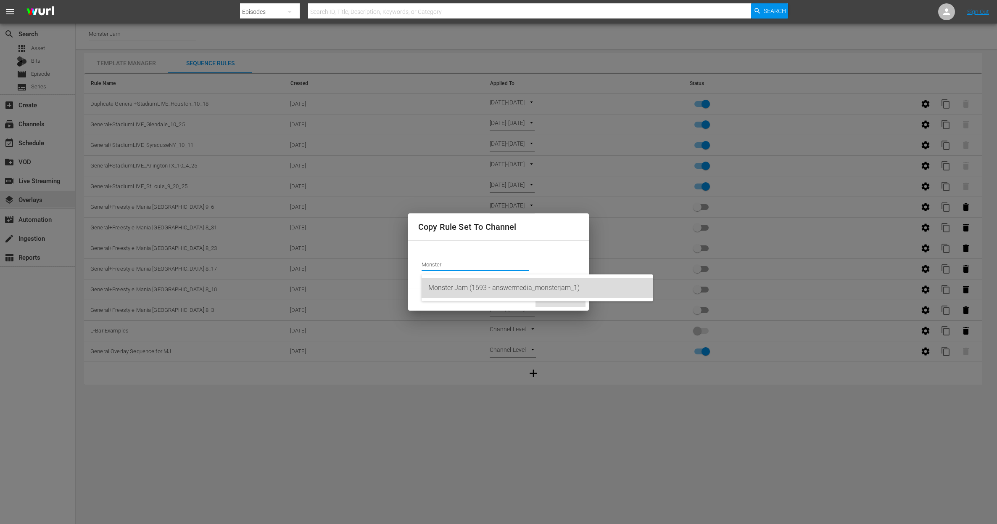
click at [466, 283] on div "Monster Jam (1693 - answermedia_monsterjam_1)" at bounding box center [538, 288] width 218 height 20
type input "Monster Jam (1693 - answermedia_monsterjam_1)"
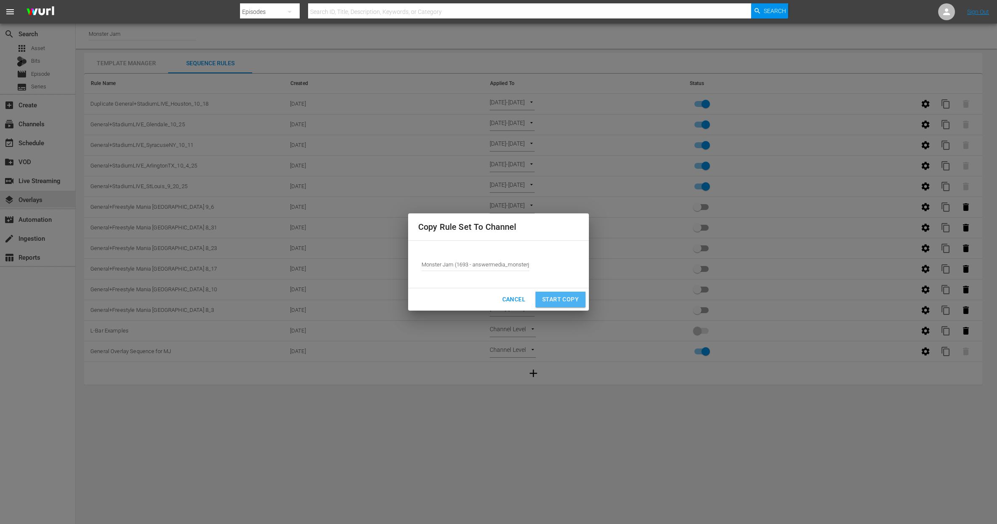
click at [559, 300] on span "Start Copy" at bounding box center [560, 299] width 37 height 11
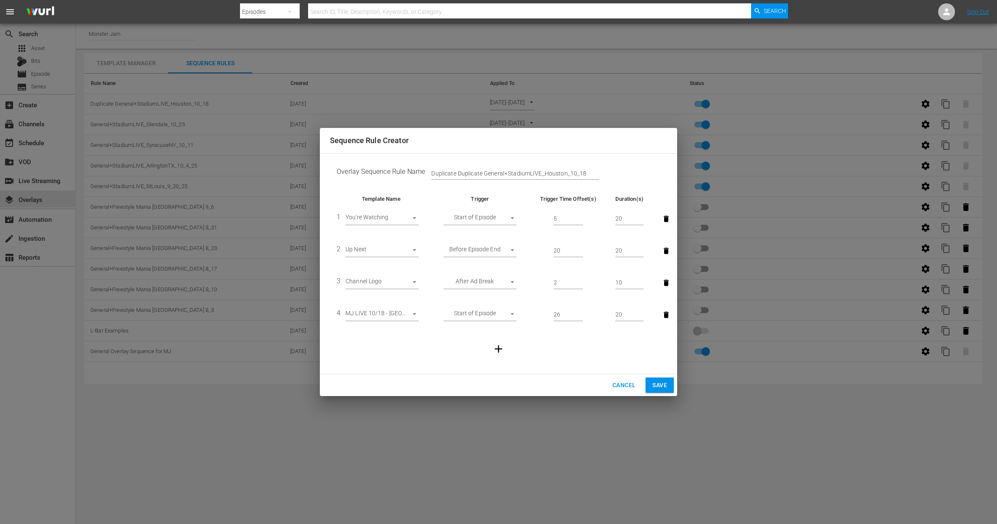
click at [413, 313] on body "menu Search By Episodes Search ID, Title, Description, Keywords, or Category Se…" at bounding box center [498, 262] width 997 height 524
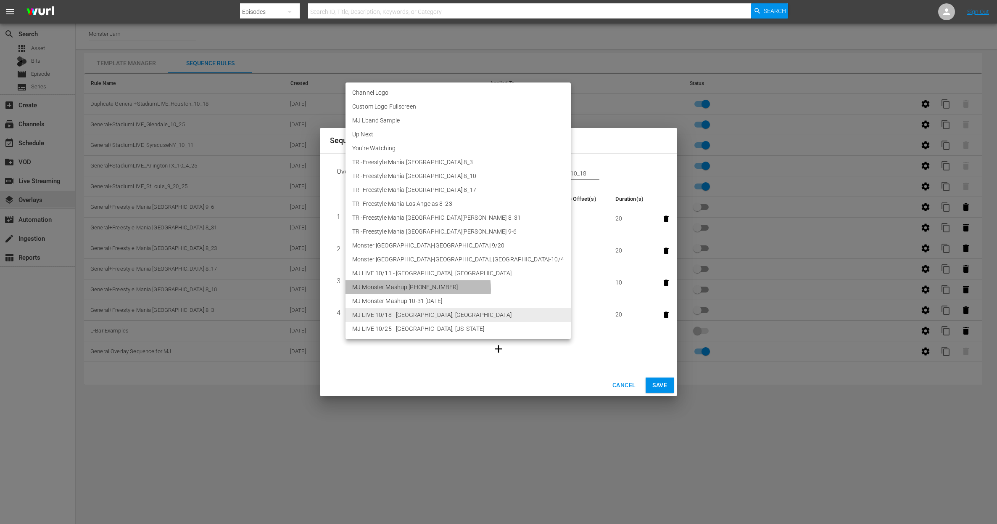
click at [418, 289] on li "MJ Monster Mashup [PHONE_NUMBER]" at bounding box center [458, 287] width 225 height 14
type input "30805"
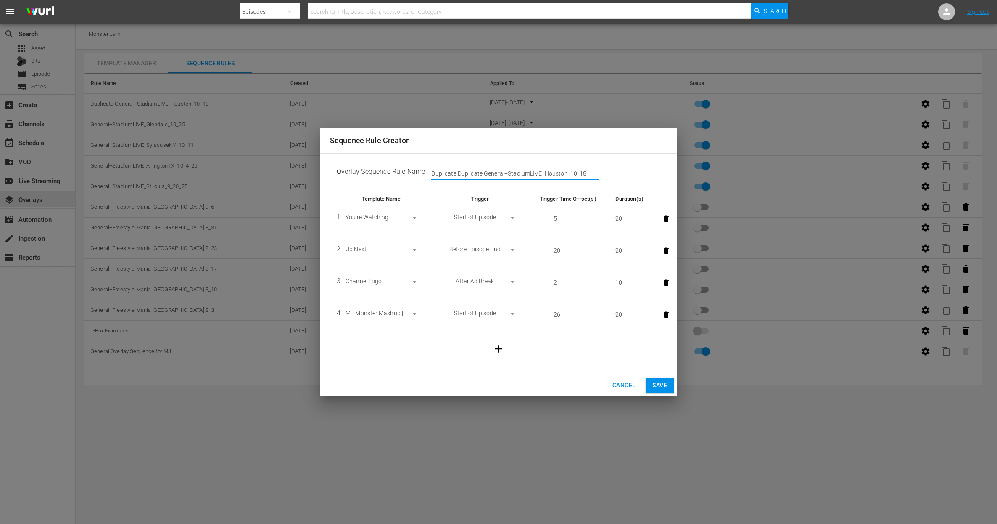
drag, startPoint x: 484, startPoint y: 172, endPoint x: 400, endPoint y: 173, distance: 83.7
click at [400, 173] on td "Overlay Sequence Rule Name Duplicate Duplicate General+StadiumLIVE_Houston_10_18" at bounding box center [498, 173] width 337 height 26
drag, startPoint x: 455, startPoint y: 172, endPoint x: 545, endPoint y: 173, distance: 89.6
click at [544, 173] on input "General+StadiumLIVE_Houston_10_18" at bounding box center [515, 173] width 168 height 13
type input "General+Monster Mashup 26-27"
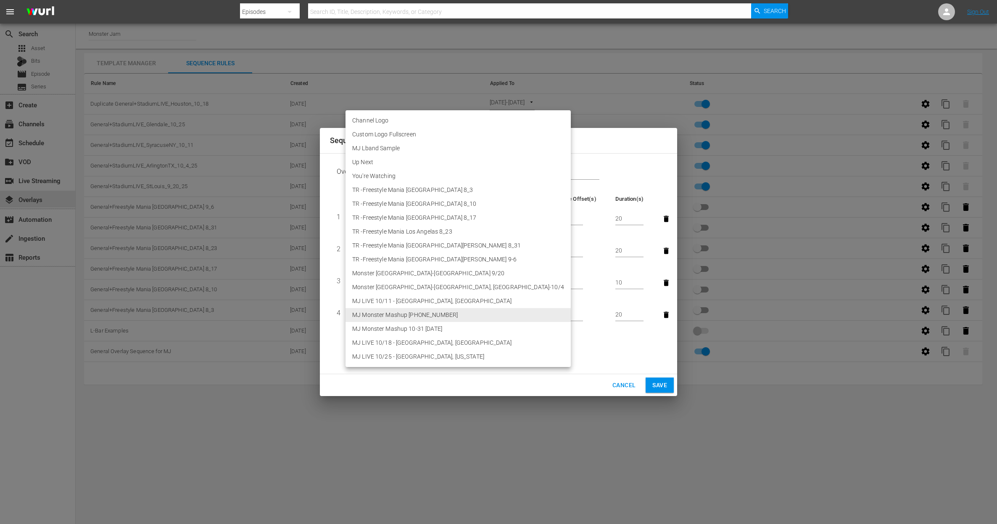
click at [392, 312] on body "menu Search By Episodes Search ID, Title, Description, Keywords, or Category Se…" at bounding box center [498, 262] width 997 height 524
drag, startPoint x: 551, startPoint y: 341, endPoint x: 555, endPoint y: 344, distance: 4.5
click at [554, 344] on div at bounding box center [498, 262] width 997 height 524
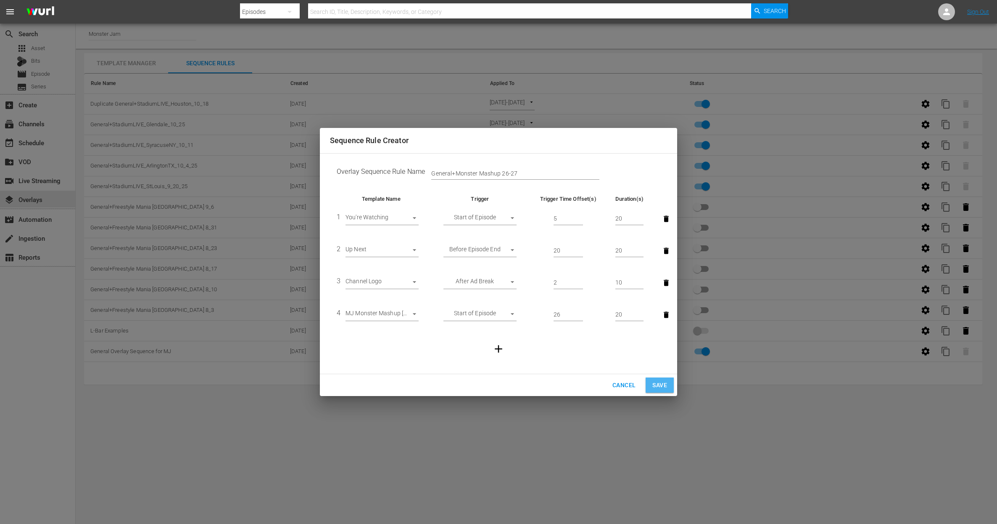
click at [658, 381] on span "Save" at bounding box center [660, 385] width 15 height 11
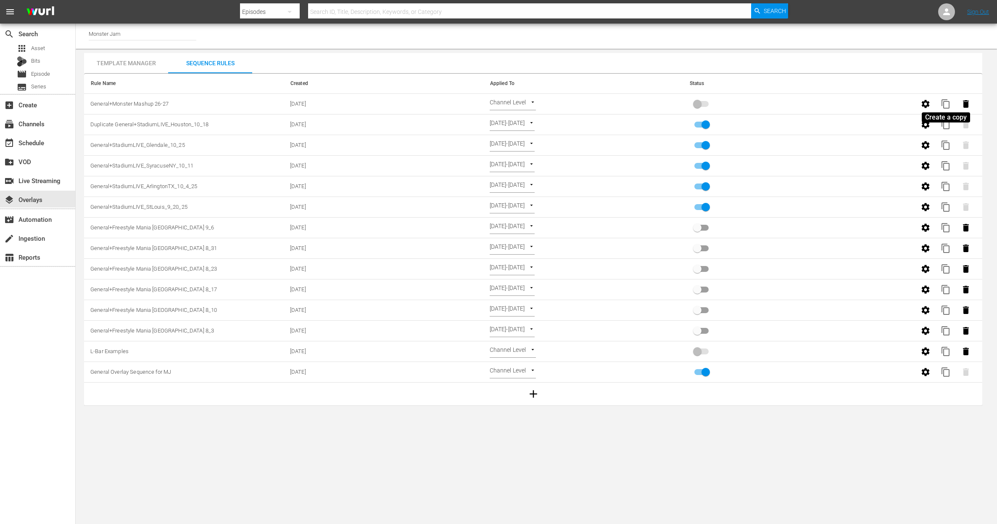
click at [950, 104] on span "content_copy" at bounding box center [946, 104] width 10 height 10
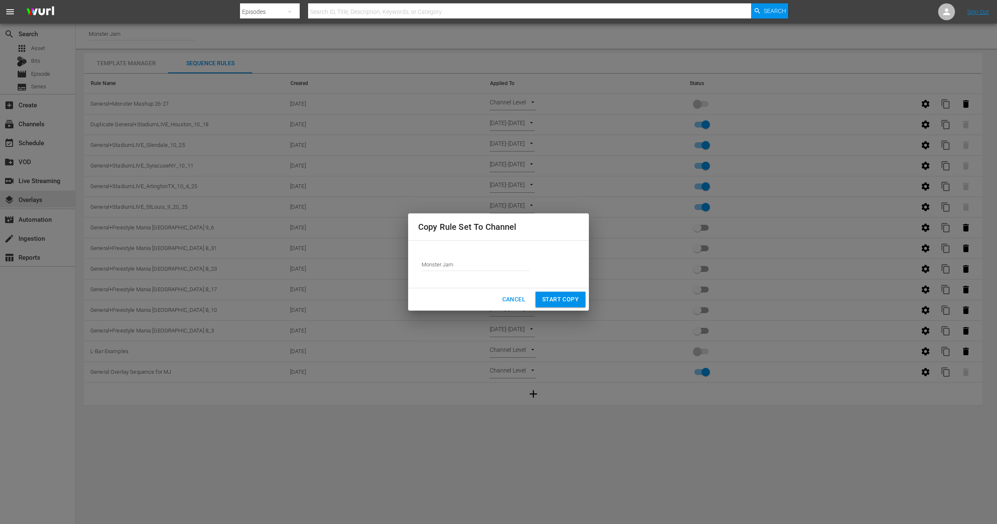
click at [459, 262] on input "Monster Jam" at bounding box center [476, 264] width 108 height 20
drag, startPoint x: 459, startPoint y: 262, endPoint x: 464, endPoint y: 264, distance: 4.9
click at [460, 262] on input "Monster Jam" at bounding box center [476, 264] width 108 height 20
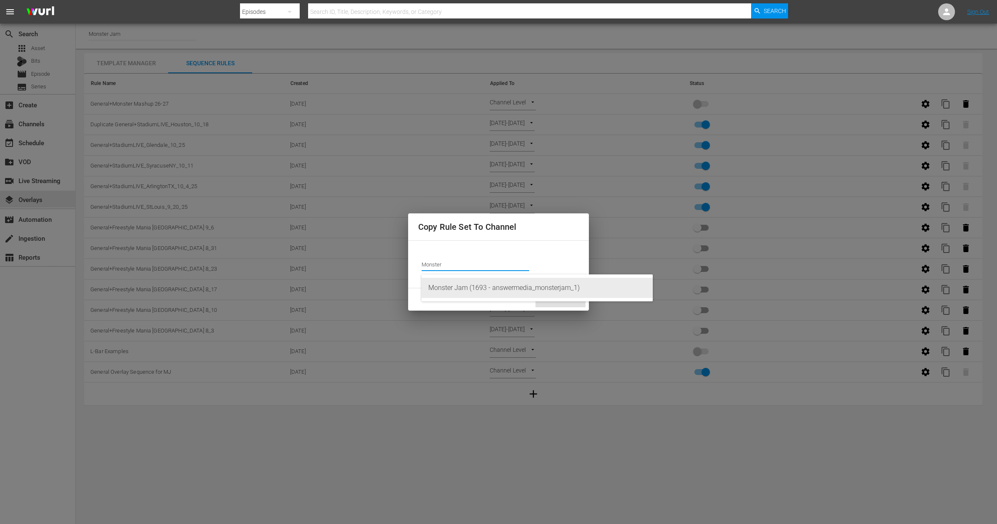
click at [455, 288] on div "Monster Jam (1693 - answermedia_monsterjam_1)" at bounding box center [538, 288] width 218 height 20
type input "Monster Jam (1693 - answermedia_monsterjam_1)"
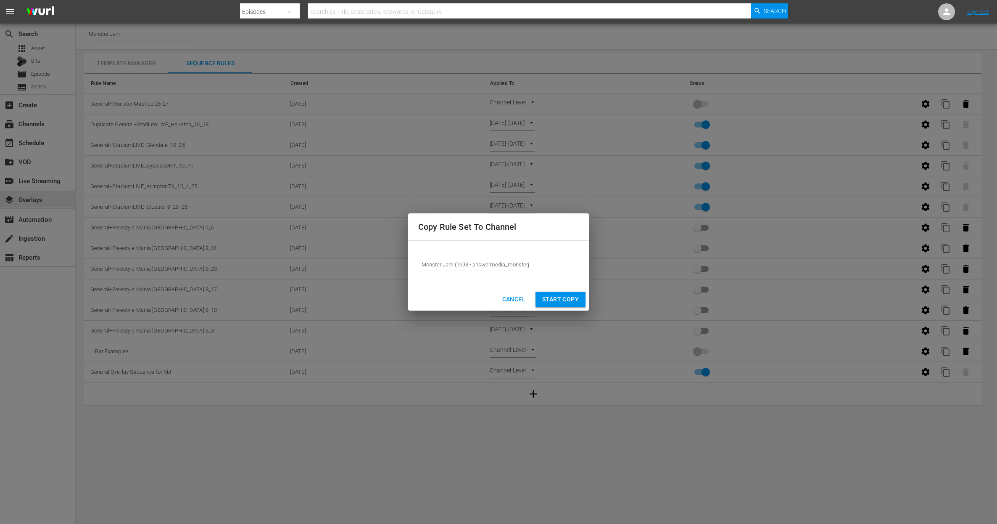
click at [568, 298] on span "Start Copy" at bounding box center [560, 299] width 37 height 11
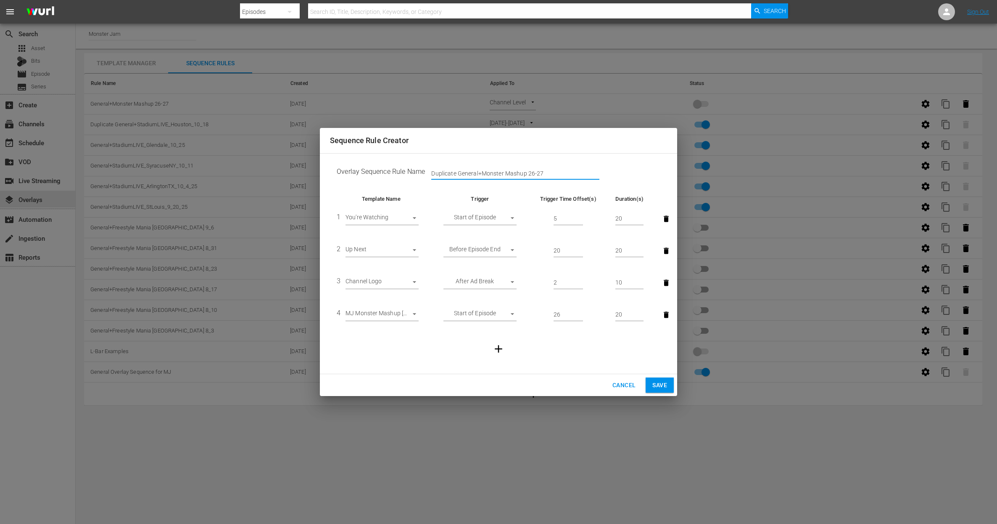
drag, startPoint x: 459, startPoint y: 174, endPoint x: 426, endPoint y: 174, distance: 32.8
click at [426, 174] on div "Duplicate General+Monster Mashup 26-27" at bounding box center [439, 173] width 29 height 13
drag, startPoint x: 503, startPoint y: 175, endPoint x: 527, endPoint y: 172, distance: 25.0
click at [528, 173] on input "General+Monster Mashup 26-27" at bounding box center [515, 173] width 168 height 13
type input "General+Monster Mashup 10-31"
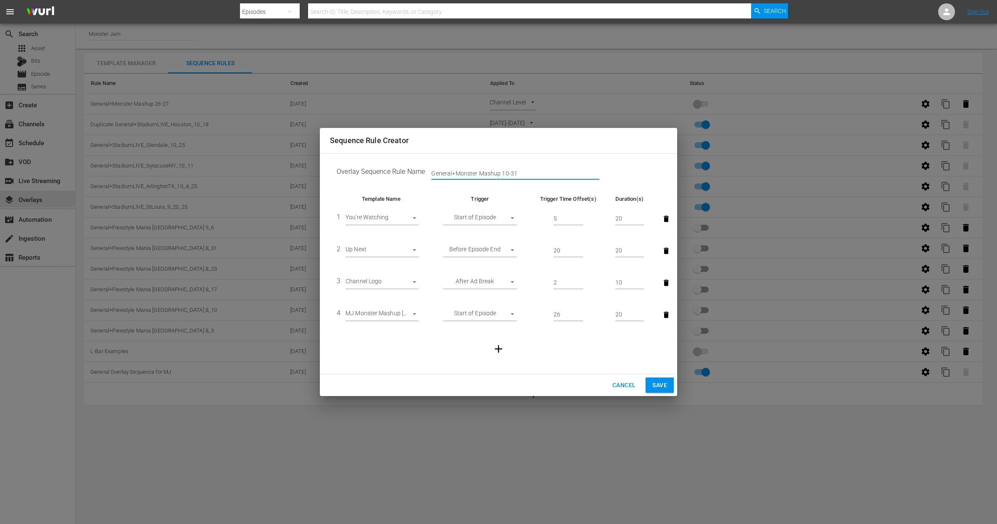
click at [404, 319] on body "menu Search By Episodes Search ID, Title, Description, Keywords, or Category Se…" at bounding box center [498, 262] width 997 height 524
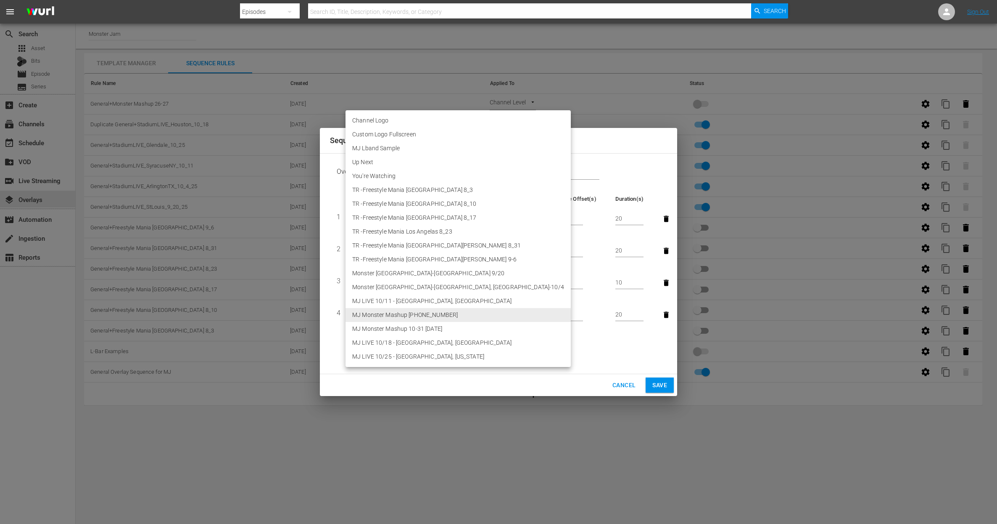
click at [409, 331] on li "MJ Monster Mashup 10-31 [DATE]" at bounding box center [458, 329] width 225 height 14
type input "30804"
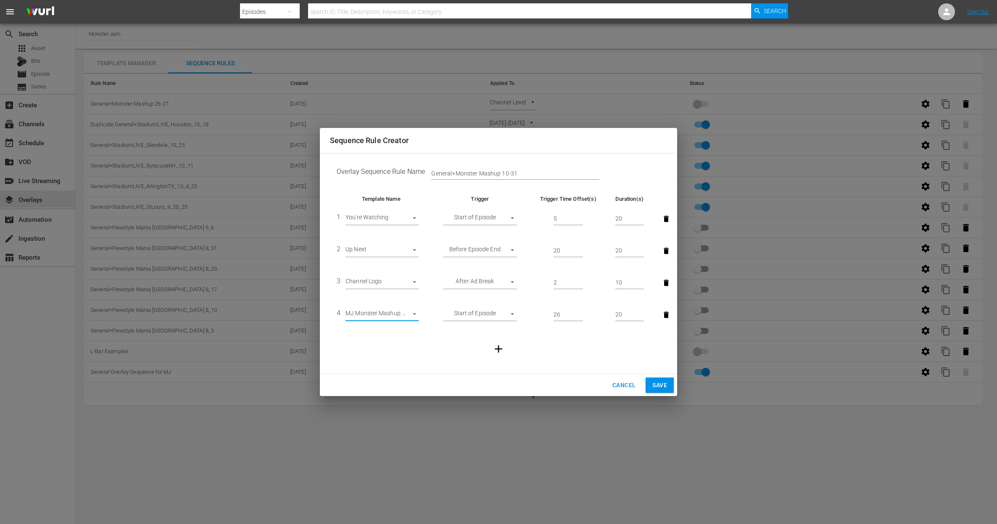
click at [660, 383] on span "Save" at bounding box center [660, 385] width 15 height 11
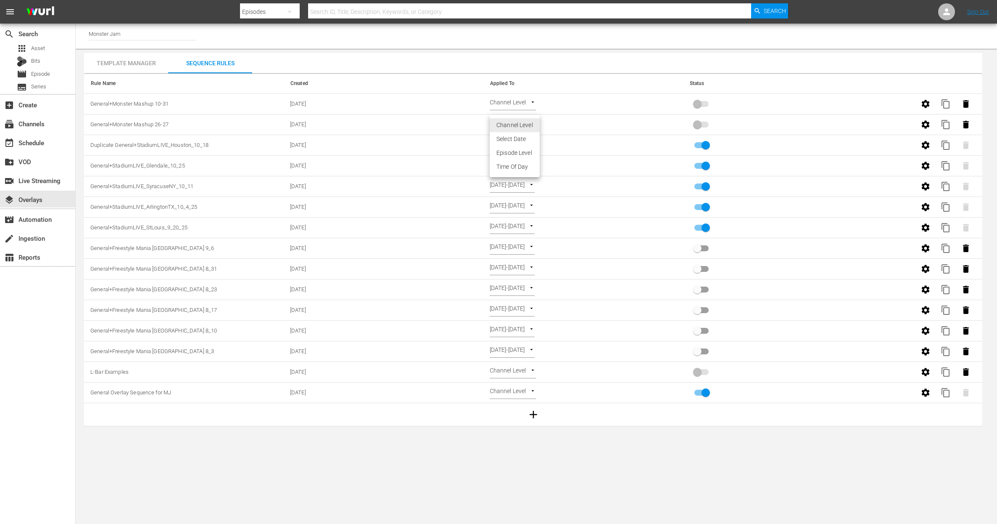
click at [519, 124] on body "menu Search By Episodes Search ID, Title, Description, Keywords, or Category Se…" at bounding box center [498, 262] width 997 height 524
click at [524, 137] on li "Select Date" at bounding box center [515, 139] width 50 height 14
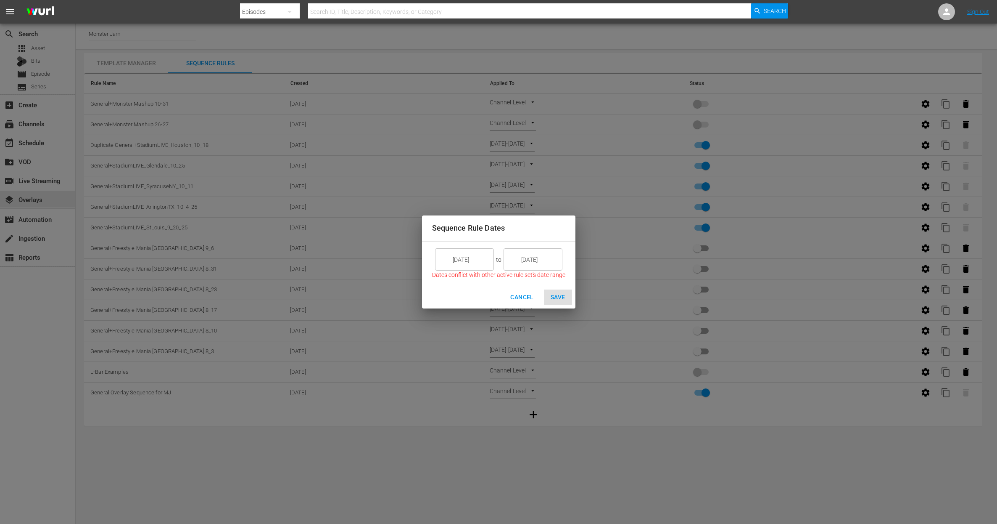
click at [468, 253] on input "[DATE]" at bounding box center [470, 259] width 47 height 23
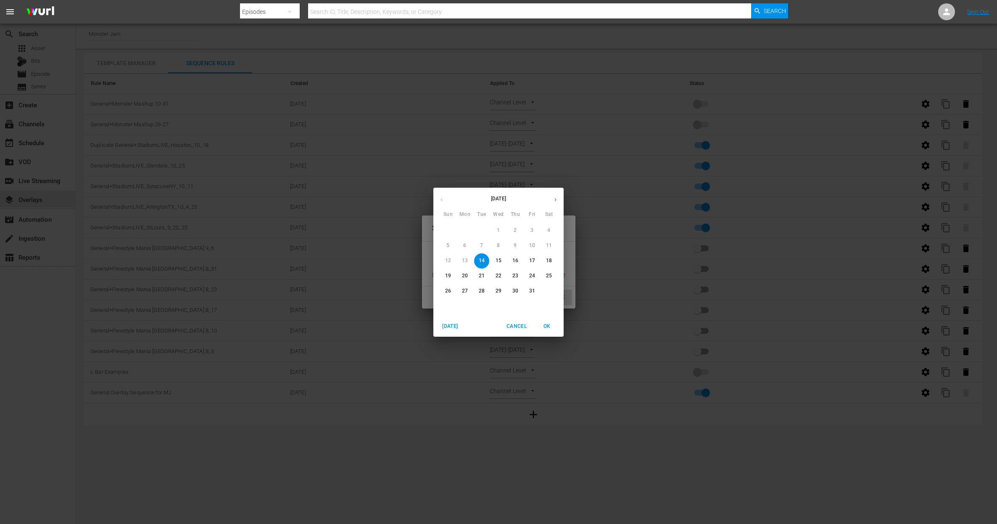
click at [450, 273] on p "19" at bounding box center [448, 275] width 6 height 7
type input "[DATE]"
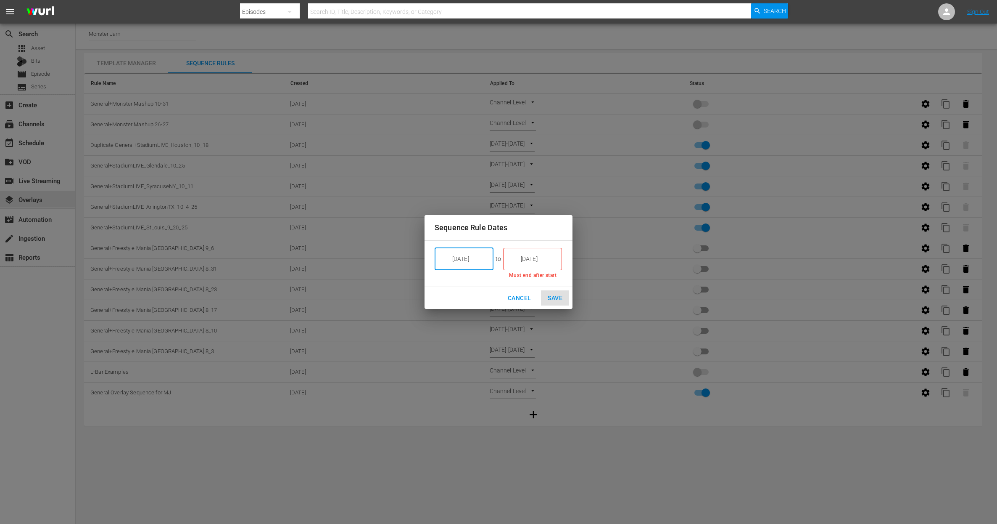
click at [534, 254] on input "[DATE]" at bounding box center [538, 258] width 47 height 23
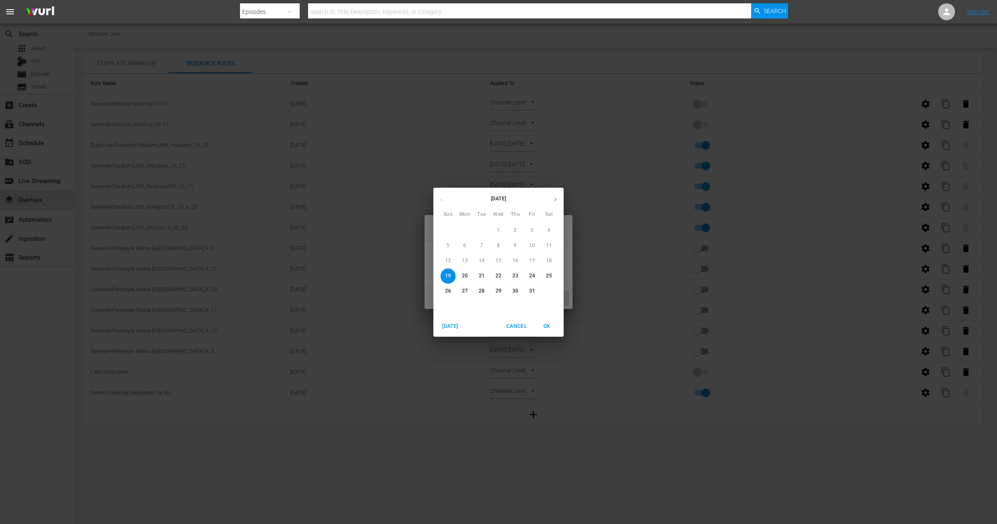
click at [463, 288] on p "27" at bounding box center [465, 290] width 6 height 7
type input "[DATE]"
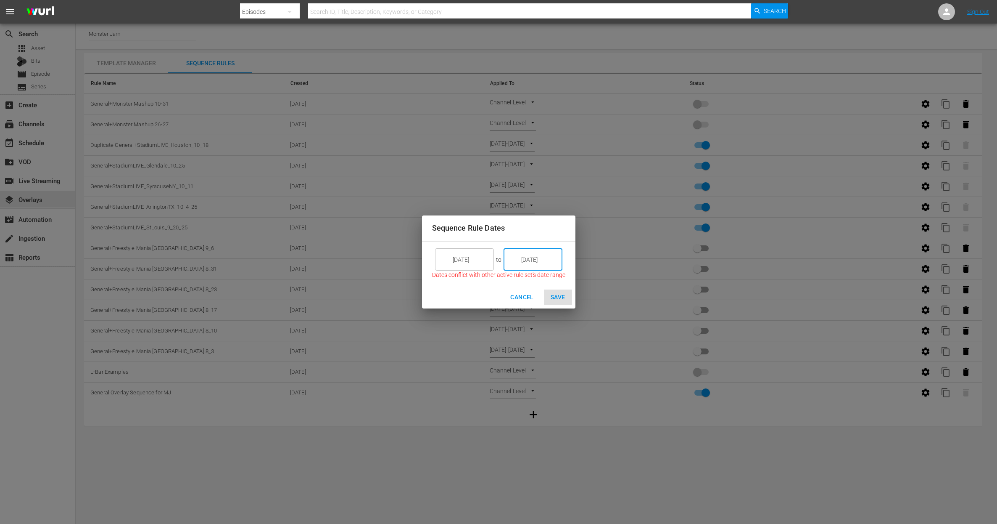
click at [468, 259] on input "[DATE]" at bounding box center [470, 259] width 47 height 23
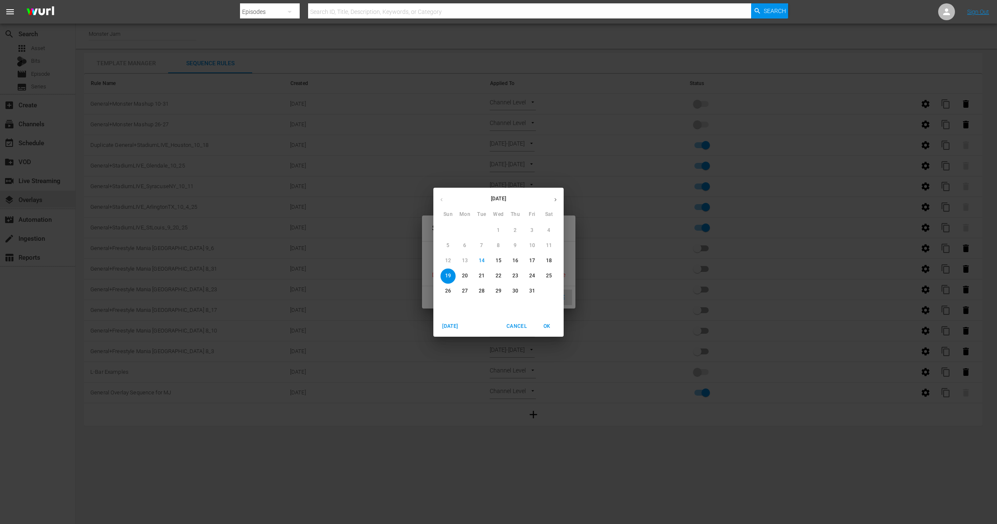
click at [450, 289] on p "26" at bounding box center [448, 290] width 6 height 7
type input "[DATE]"
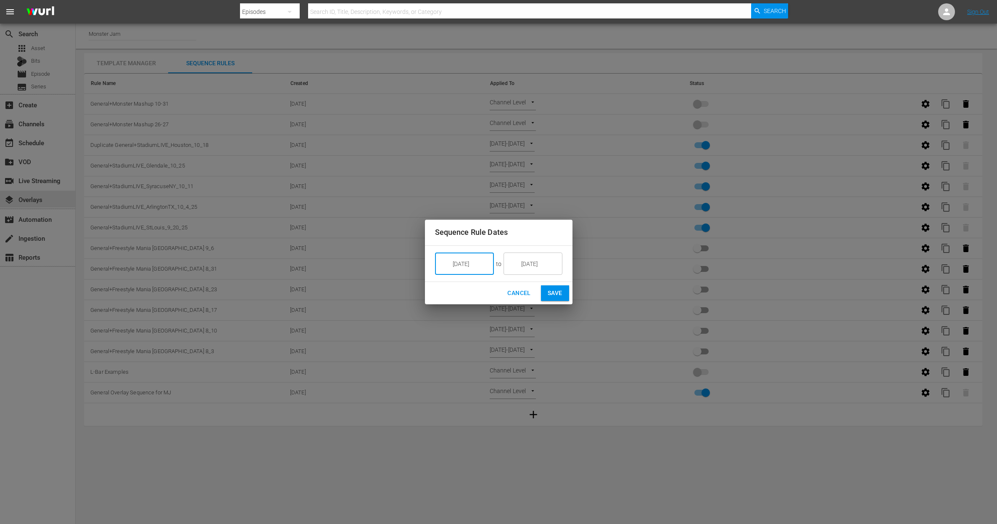
click at [556, 295] on span "Save" at bounding box center [555, 293] width 15 height 11
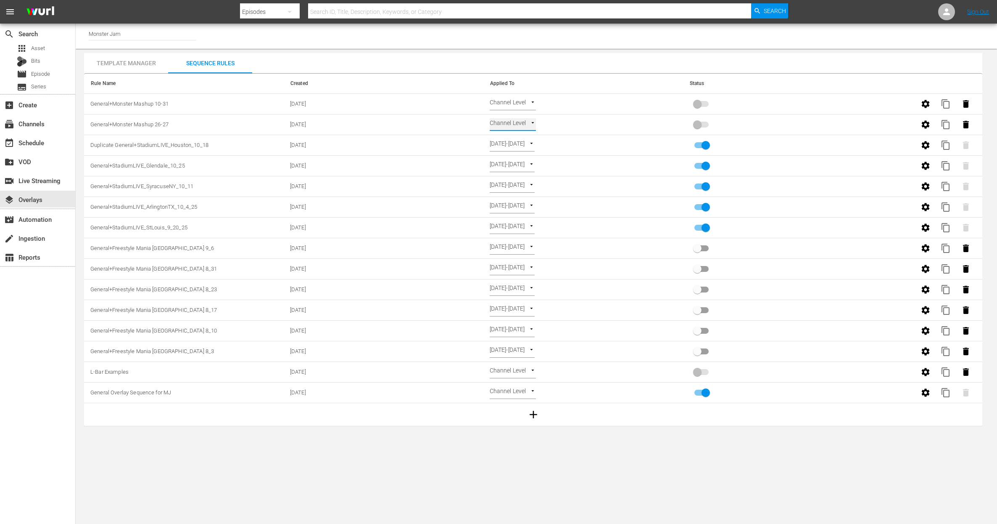
type input "SELECT_DATE"
click at [528, 104] on body "menu Search By Episodes Search ID, Title, Description, Keywords, or Category Se…" at bounding box center [498, 262] width 997 height 524
click at [522, 117] on li "Select Date" at bounding box center [515, 118] width 50 height 14
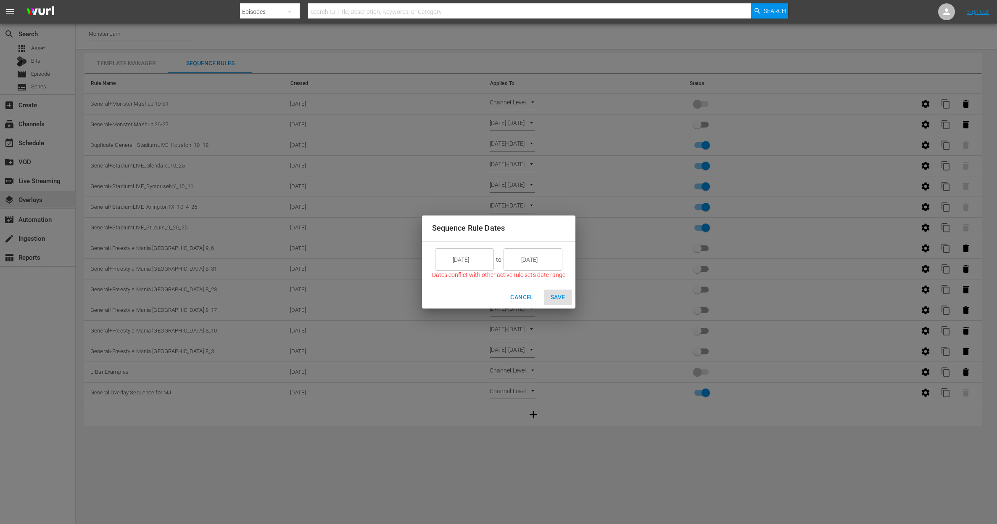
click at [478, 256] on input "[DATE]" at bounding box center [470, 259] width 47 height 23
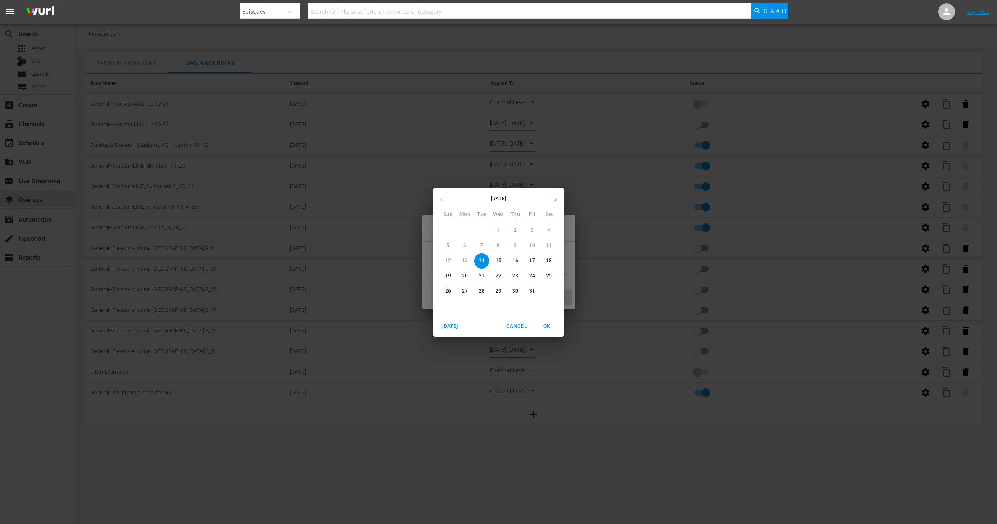
click at [478, 288] on span "28" at bounding box center [481, 290] width 15 height 7
type input "[DATE]"
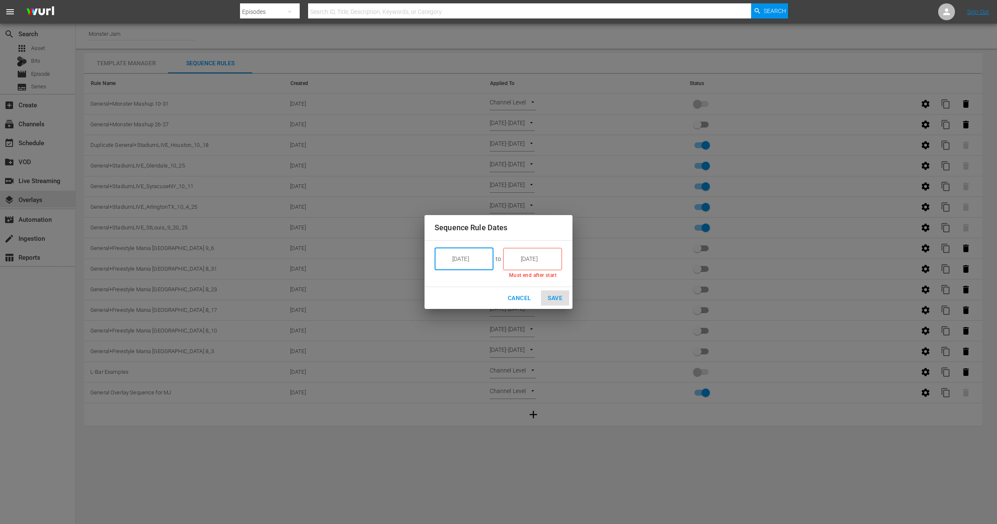
click at [536, 259] on input "[DATE]" at bounding box center [538, 258] width 47 height 23
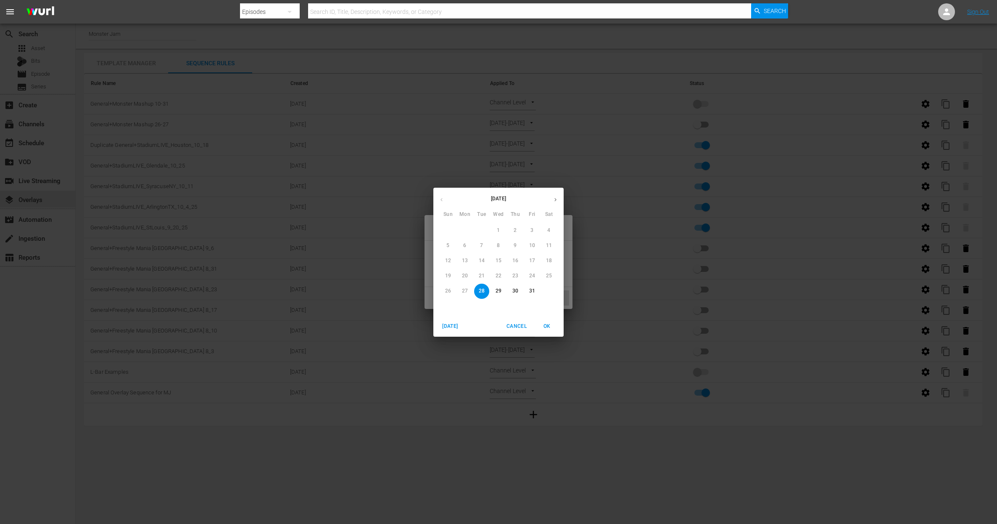
click at [530, 291] on p "31" at bounding box center [532, 290] width 6 height 7
type input "[DATE]"
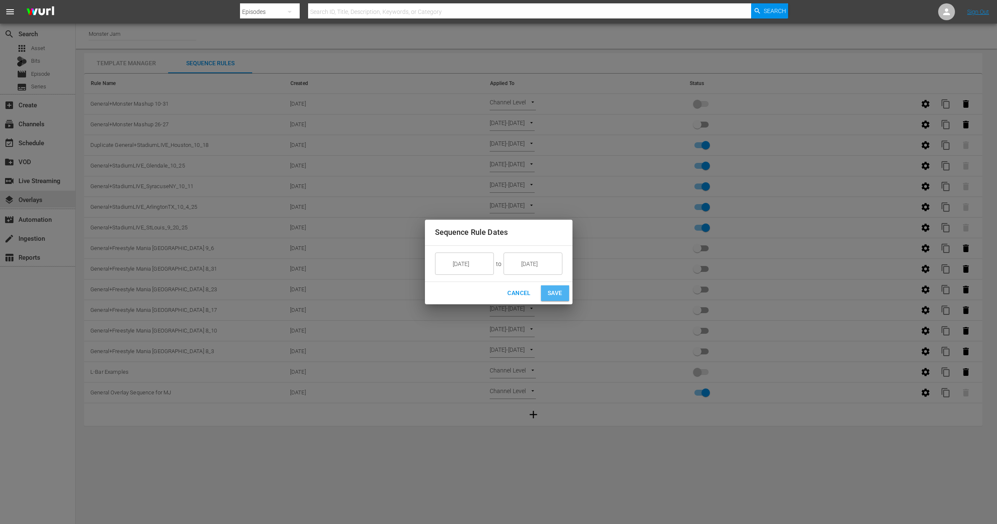
click at [555, 288] on span "Save" at bounding box center [555, 293] width 15 height 11
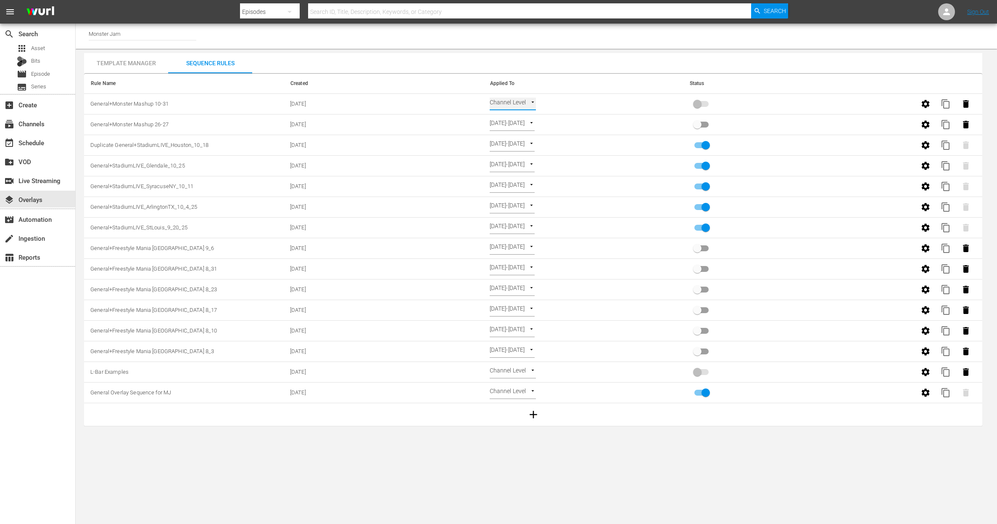
type input "SELECT_DATE"
click at [703, 124] on input "primary checkbox" at bounding box center [698, 126] width 48 height 16
checkbox input "true"
click at [702, 104] on input "primary checkbox" at bounding box center [698, 106] width 48 height 16
checkbox input "true"
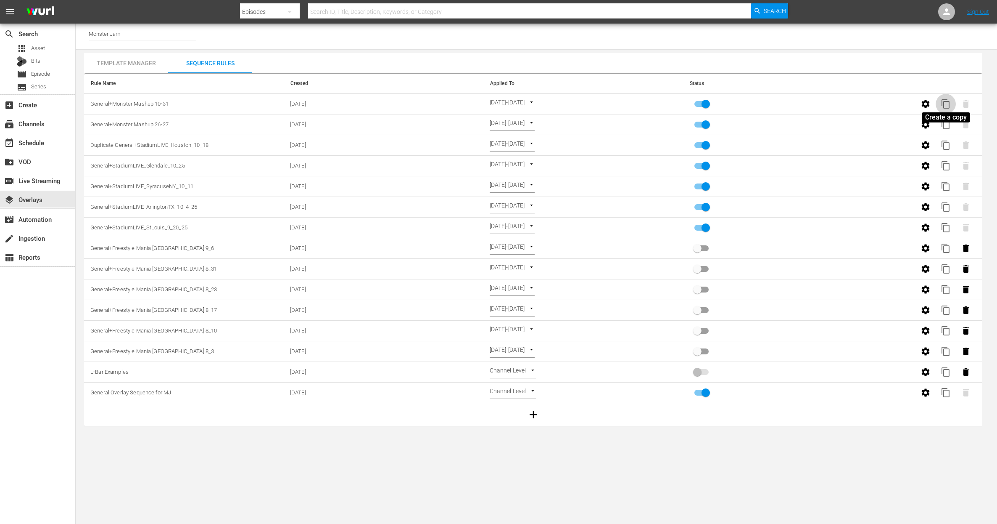
click at [948, 105] on span "content_copy" at bounding box center [946, 104] width 10 height 10
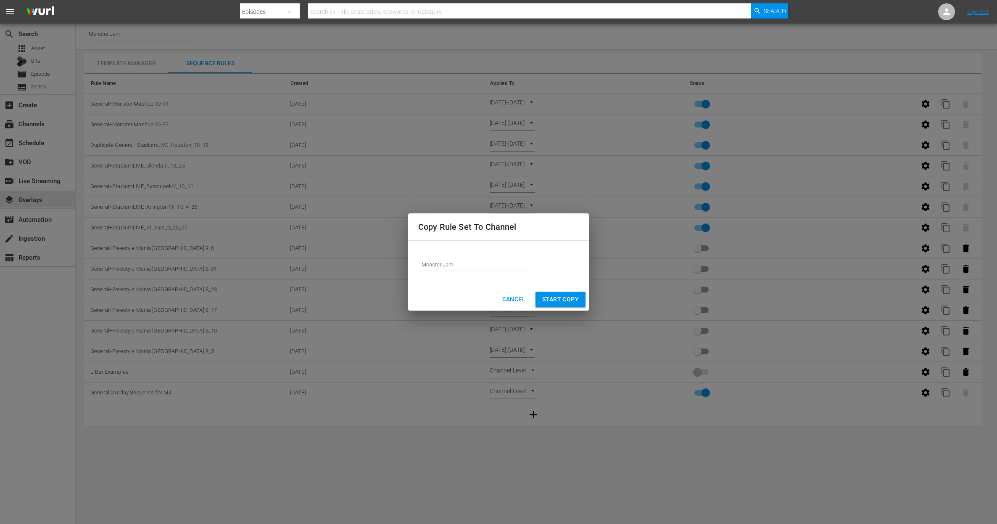
click at [491, 269] on input "Monster Jam" at bounding box center [476, 264] width 108 height 20
click at [485, 264] on input "Monster Jam" at bounding box center [476, 264] width 108 height 20
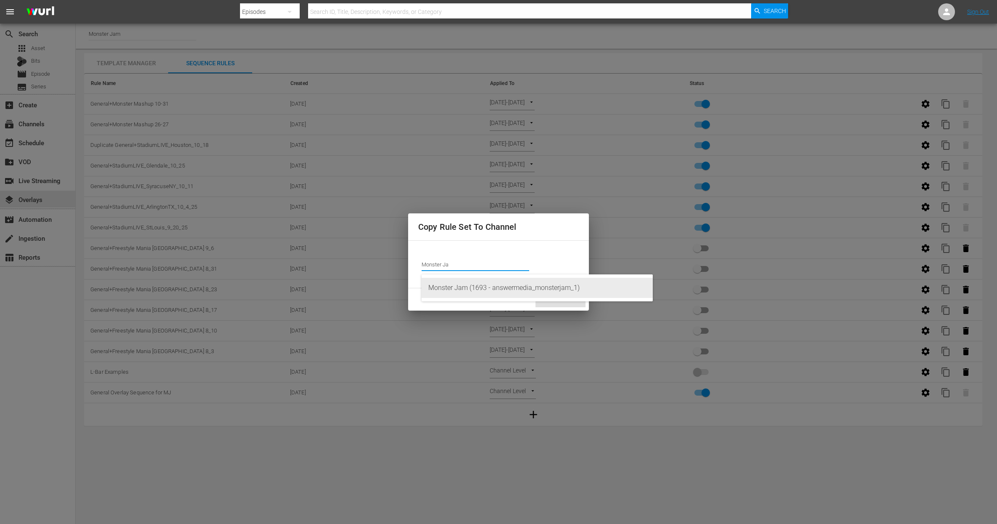
click at [513, 285] on div "Monster Jam (1693 - answermedia_monsterjam_1)" at bounding box center [538, 288] width 218 height 20
type input "Monster Jam (1693 - answermedia_monsterjam_1)"
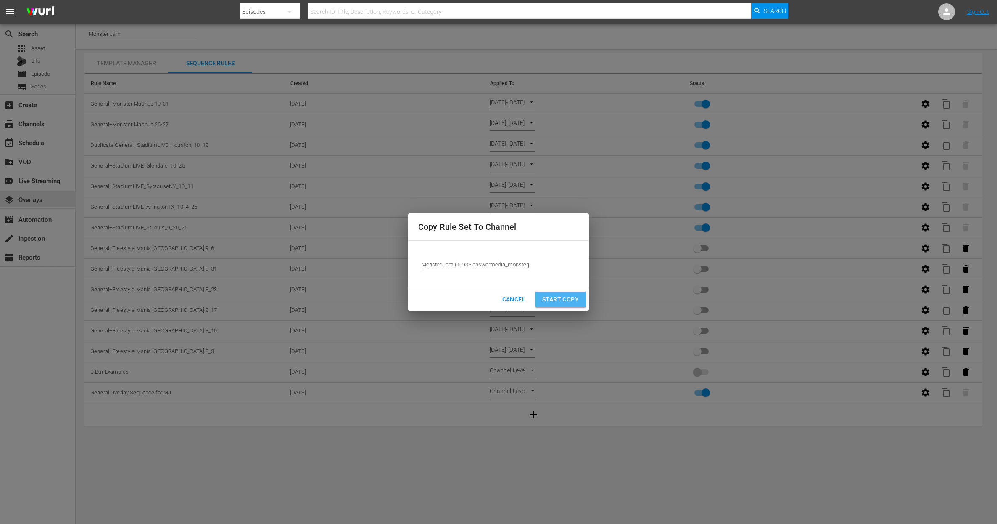
click at [563, 299] on span "Start Copy" at bounding box center [560, 299] width 37 height 11
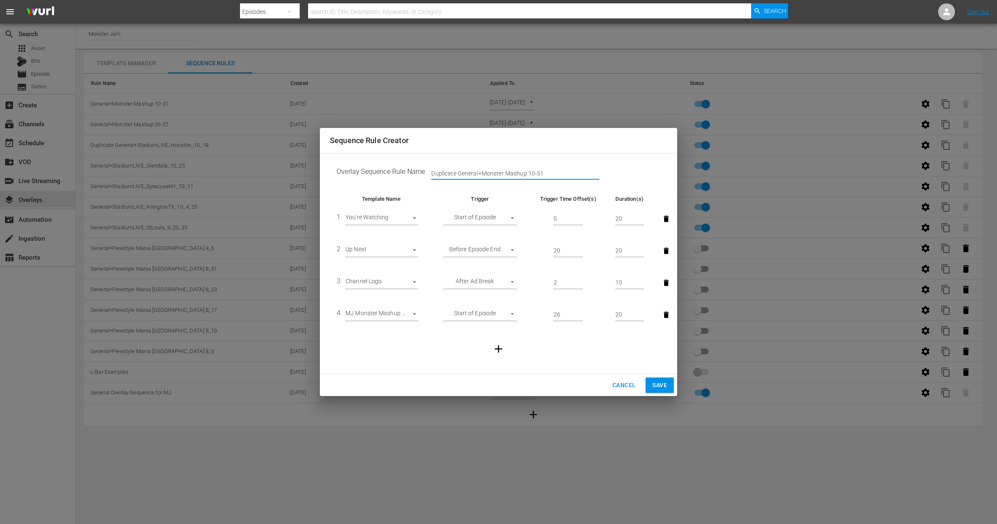
drag, startPoint x: 479, startPoint y: 172, endPoint x: 587, endPoint y: 174, distance: 108.1
click at [588, 174] on input "Duplicate General+Monster Mashup 10-31" at bounding box center [515, 173] width 168 height 13
drag, startPoint x: 458, startPoint y: 171, endPoint x: 429, endPoint y: 172, distance: 29.0
click at [429, 172] on div "General" at bounding box center [439, 173] width 29 height 13
click at [456, 174] on input "General" at bounding box center [515, 173] width 168 height 13
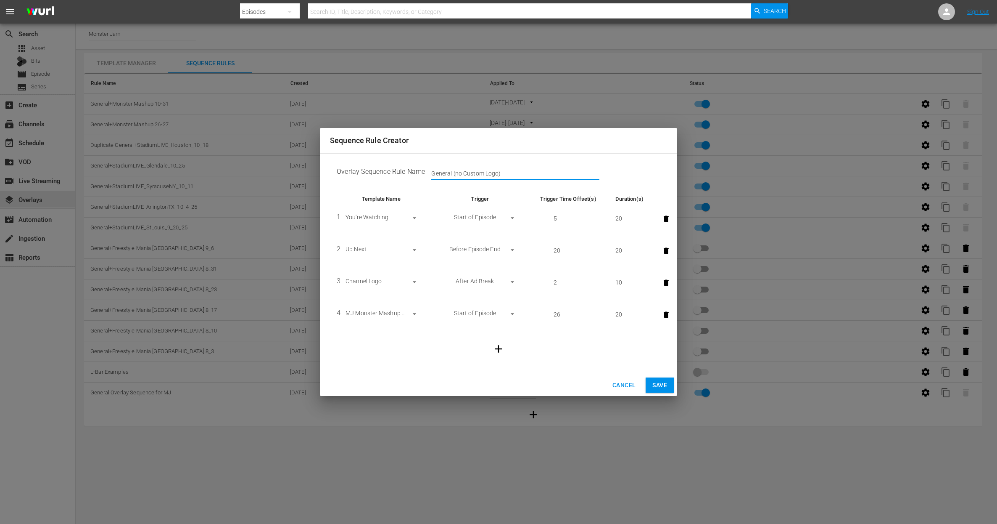
type input "General (no Custom Logo)"
drag, startPoint x: 661, startPoint y: 313, endPoint x: 647, endPoint y: 333, distance: 24.7
click at [661, 313] on button "button" at bounding box center [666, 314] width 19 height 19
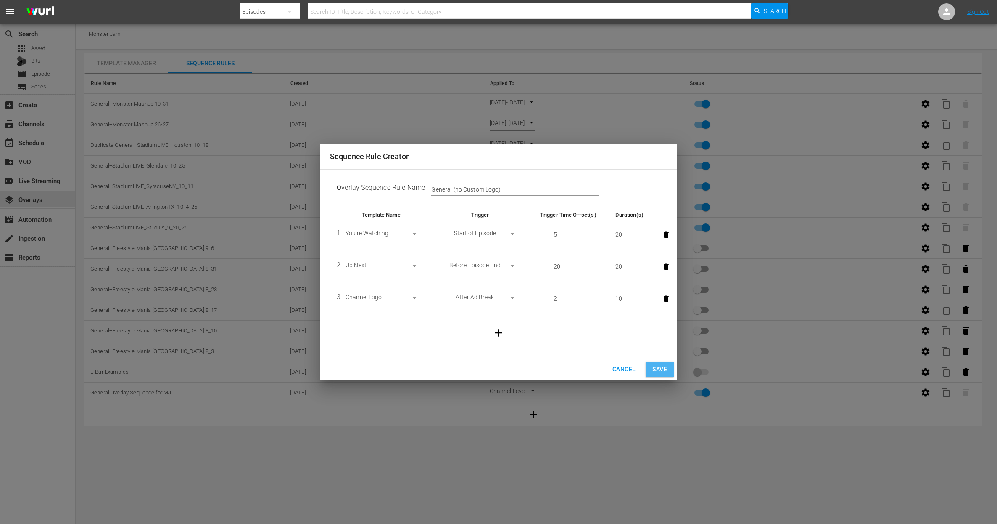
drag, startPoint x: 655, startPoint y: 363, endPoint x: 652, endPoint y: 368, distance: 5.8
click at [655, 364] on button "Save" at bounding box center [660, 369] width 28 height 16
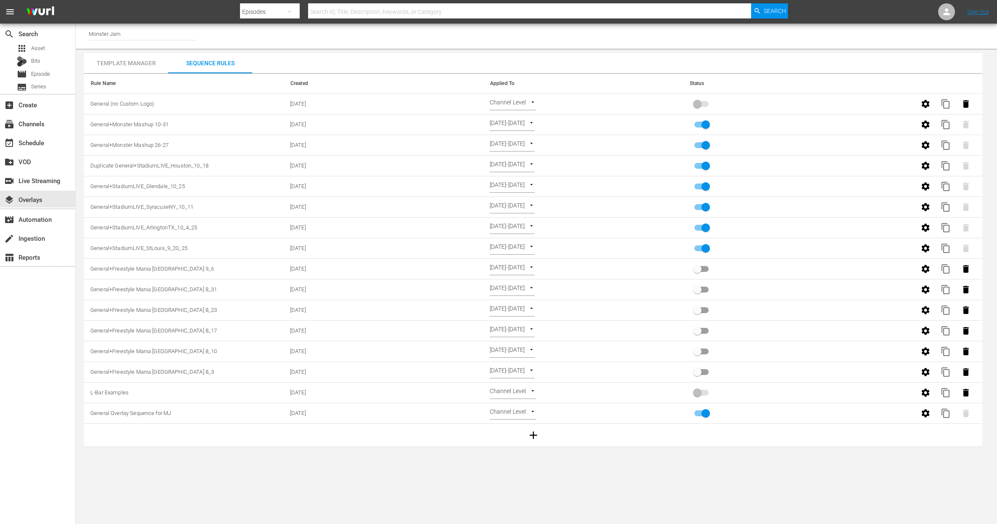
click at [534, 106] on body "menu Search By Episodes Search ID, Title, Description, Keywords, or Category Se…" at bounding box center [498, 262] width 997 height 524
click at [523, 118] on li "Select Date" at bounding box center [515, 118] width 50 height 14
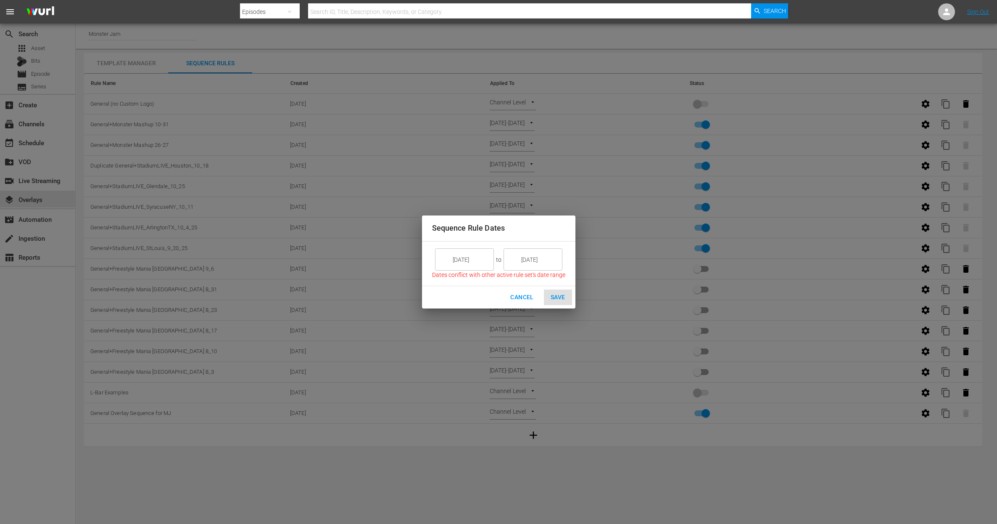
click at [476, 257] on input "[DATE]" at bounding box center [470, 259] width 47 height 23
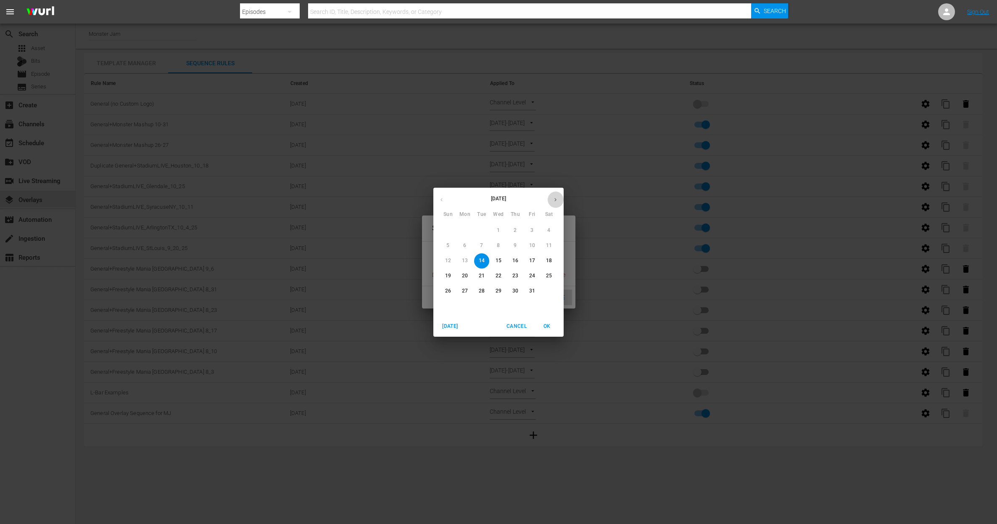
click at [557, 193] on button "button" at bounding box center [556, 199] width 16 height 16
click at [550, 230] on p "1" at bounding box center [549, 230] width 3 height 7
type input "[DATE]"
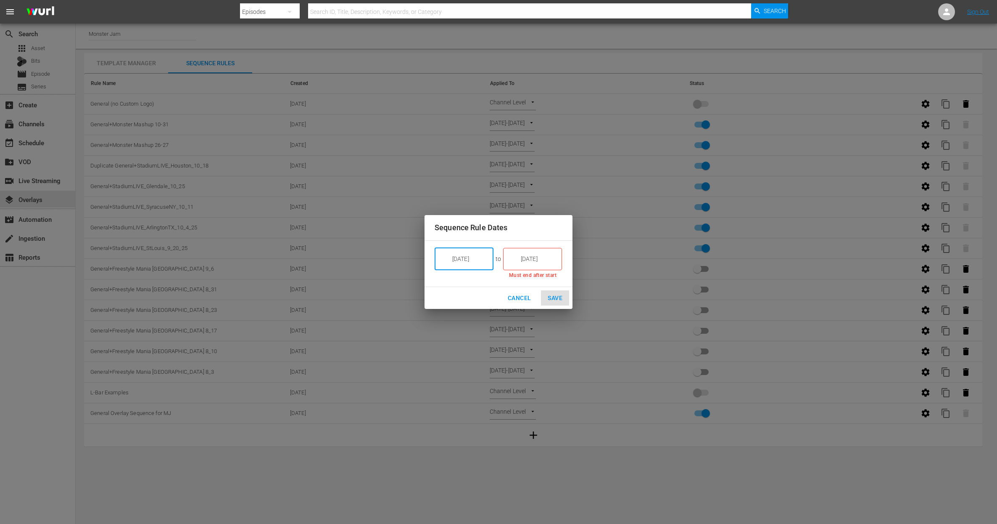
click at [537, 257] on input "[DATE]" at bounding box center [538, 258] width 47 height 23
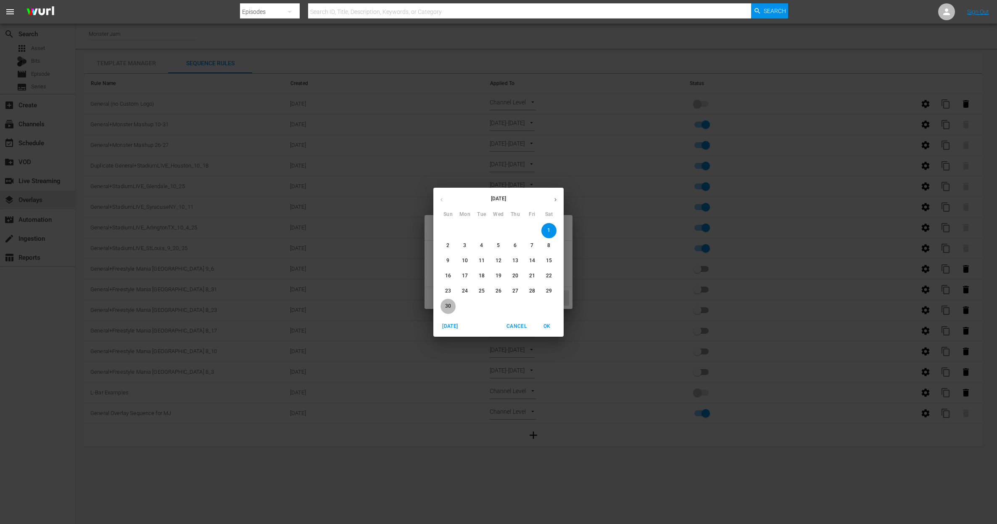
click at [451, 304] on p "30" at bounding box center [448, 305] width 6 height 7
type input "[DATE]"
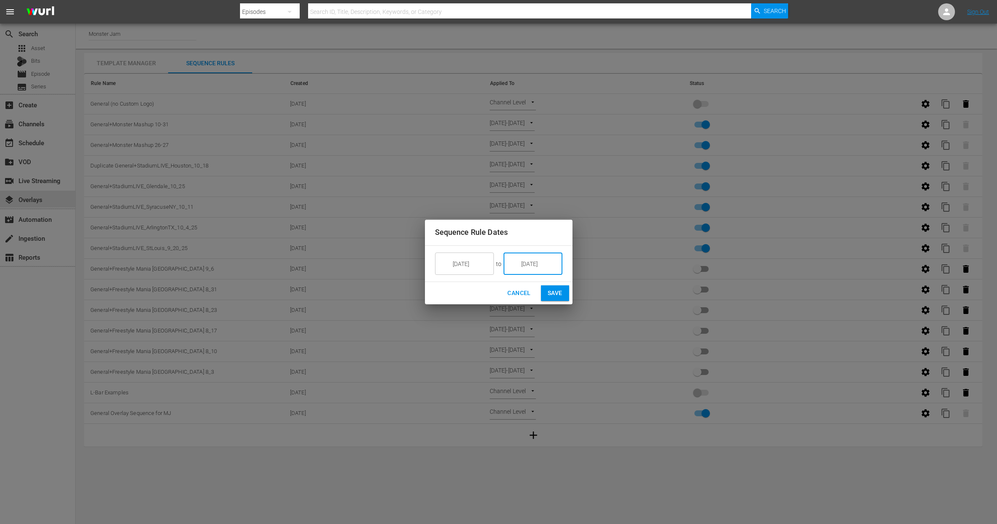
click at [559, 291] on span "Save" at bounding box center [555, 293] width 15 height 11
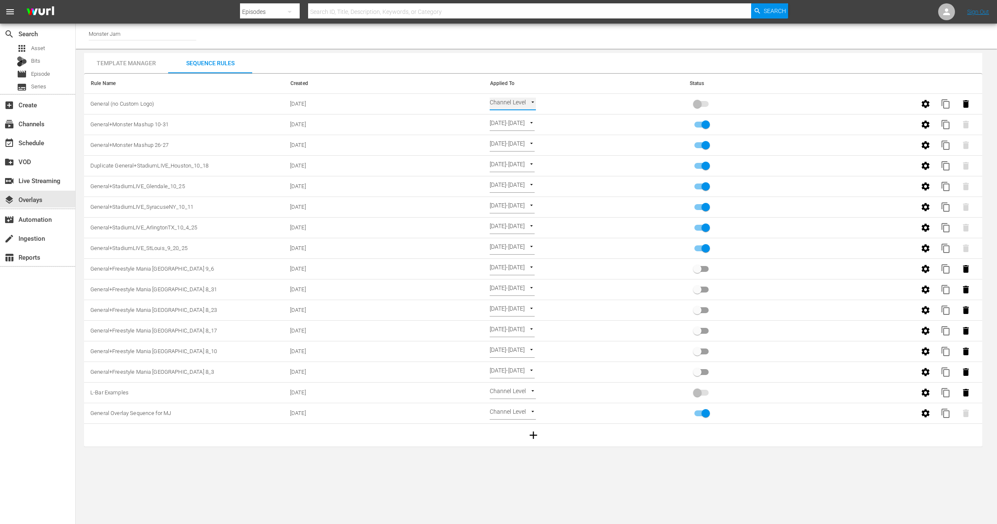
type input "SELECT_DATE"
click at [704, 102] on input "primary checkbox" at bounding box center [698, 106] width 48 height 16
checkbox input "true"
